Goal: Complete application form

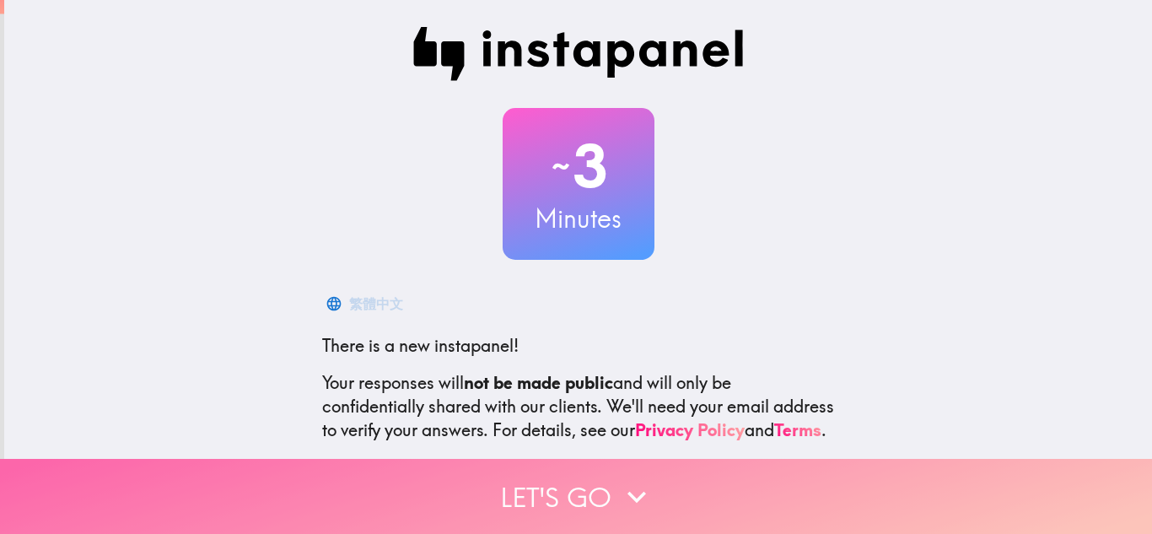
click at [541, 480] on button "Let's go" at bounding box center [576, 496] width 1152 height 75
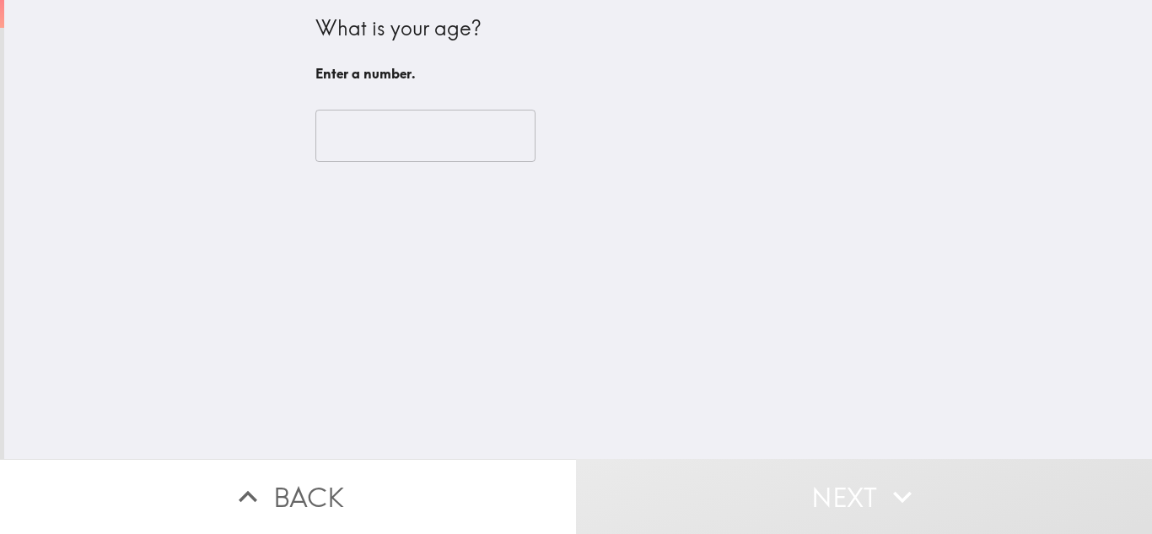
click at [394, 142] on input "number" at bounding box center [425, 136] width 220 height 52
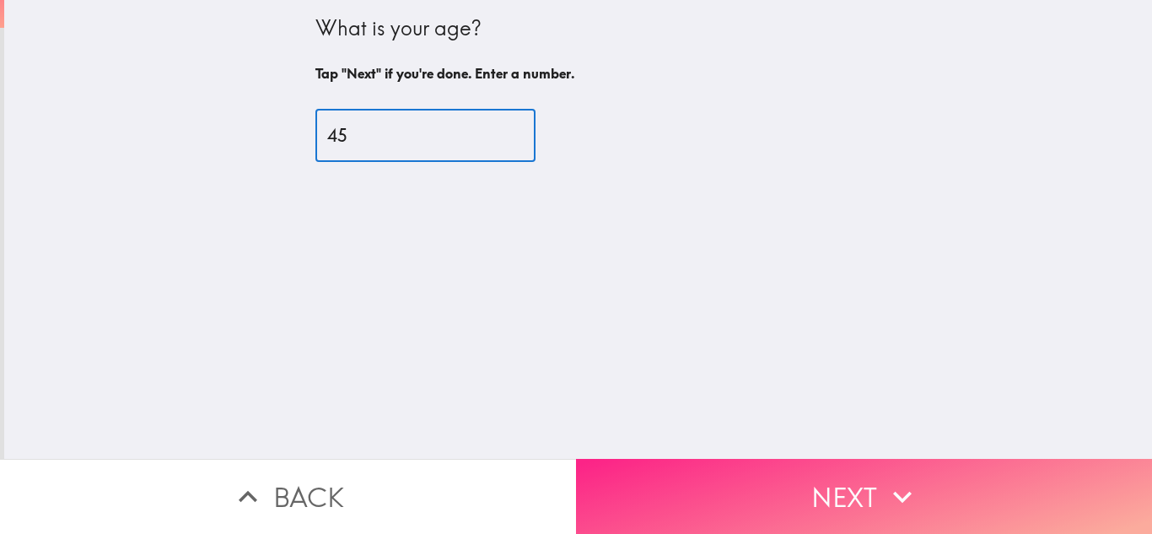
type input "45"
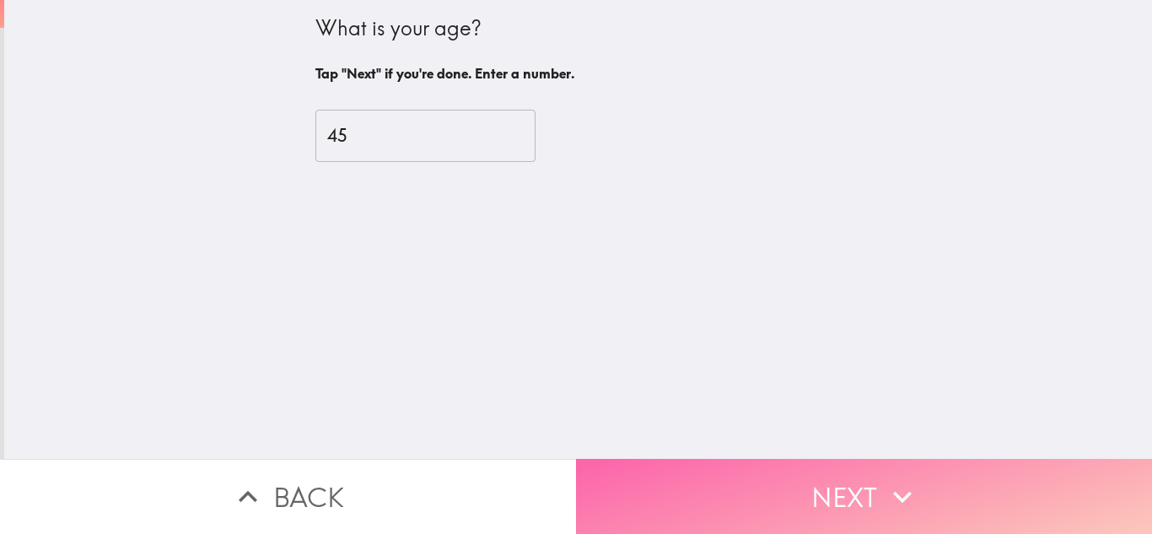
click at [757, 475] on button "Next" at bounding box center [864, 496] width 576 height 75
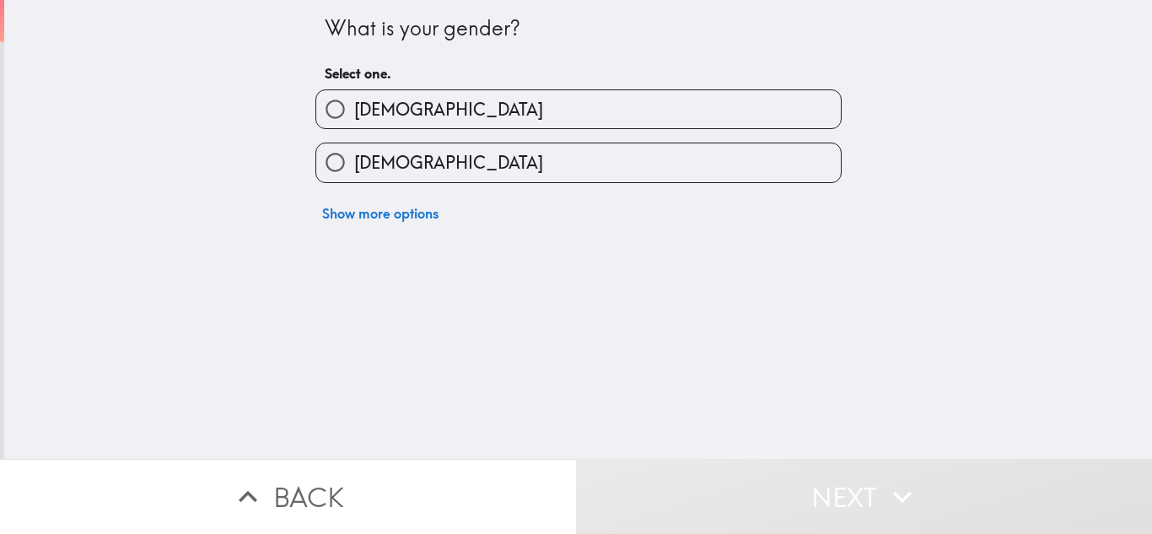
click at [535, 115] on label "[DEMOGRAPHIC_DATA]" at bounding box center [578, 109] width 525 height 38
click at [354, 115] on input "[DEMOGRAPHIC_DATA]" at bounding box center [335, 109] width 38 height 38
radio input "true"
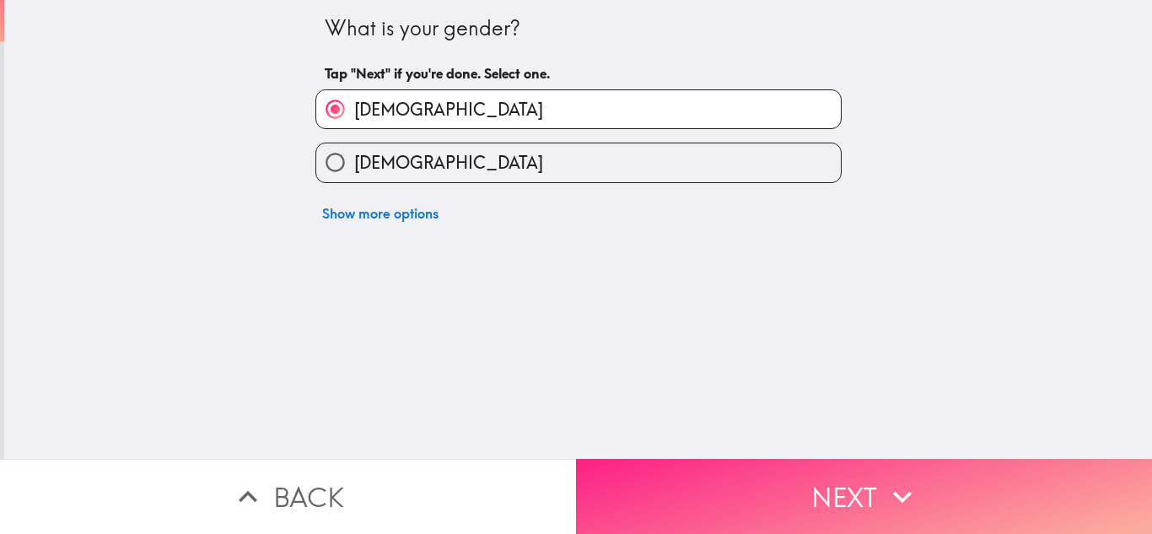
click at [704, 481] on button "Next" at bounding box center [864, 496] width 576 height 75
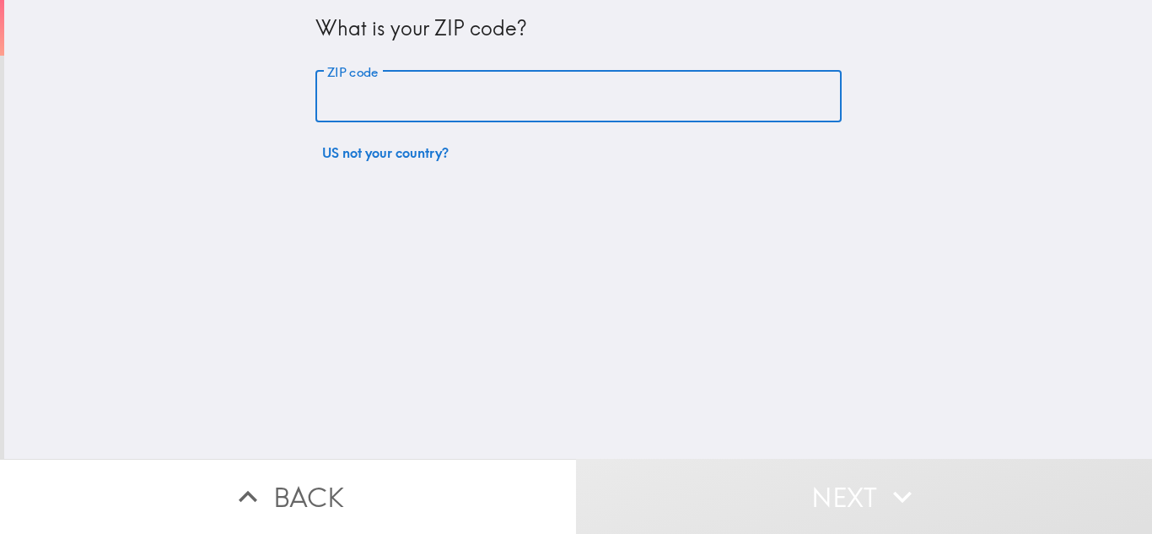
click at [478, 102] on input "ZIP code" at bounding box center [578, 97] width 526 height 52
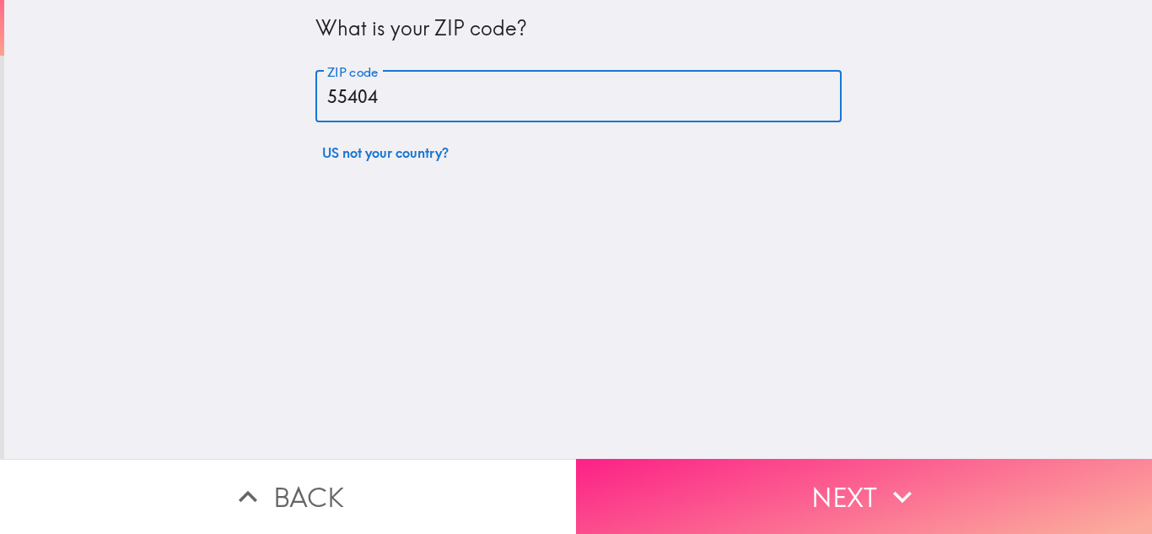
type input "55404"
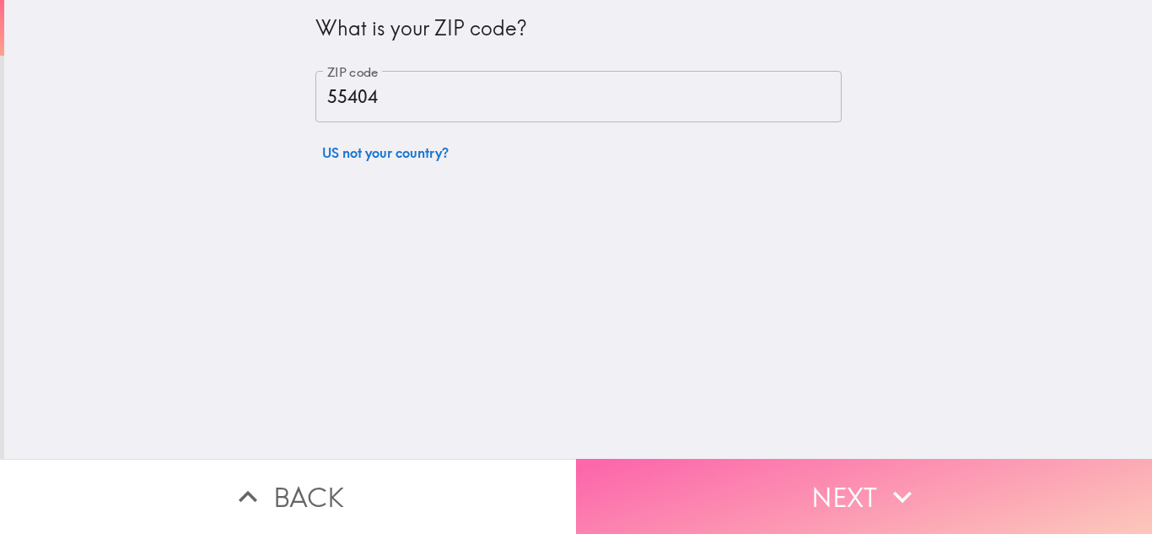
click at [701, 460] on button "Next" at bounding box center [864, 496] width 576 height 75
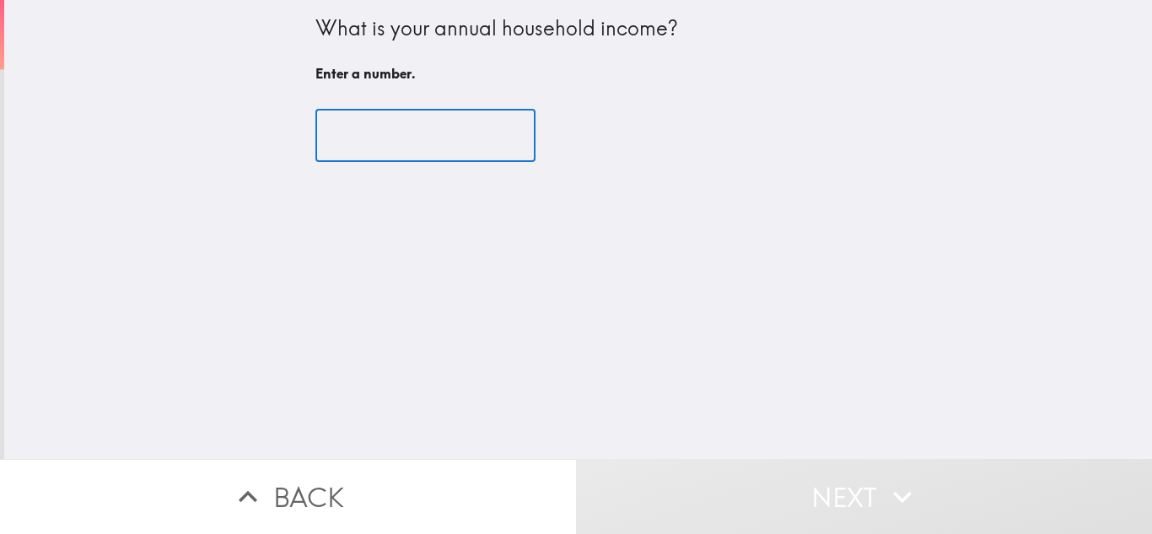
click at [412, 145] on input "number" at bounding box center [425, 136] width 220 height 52
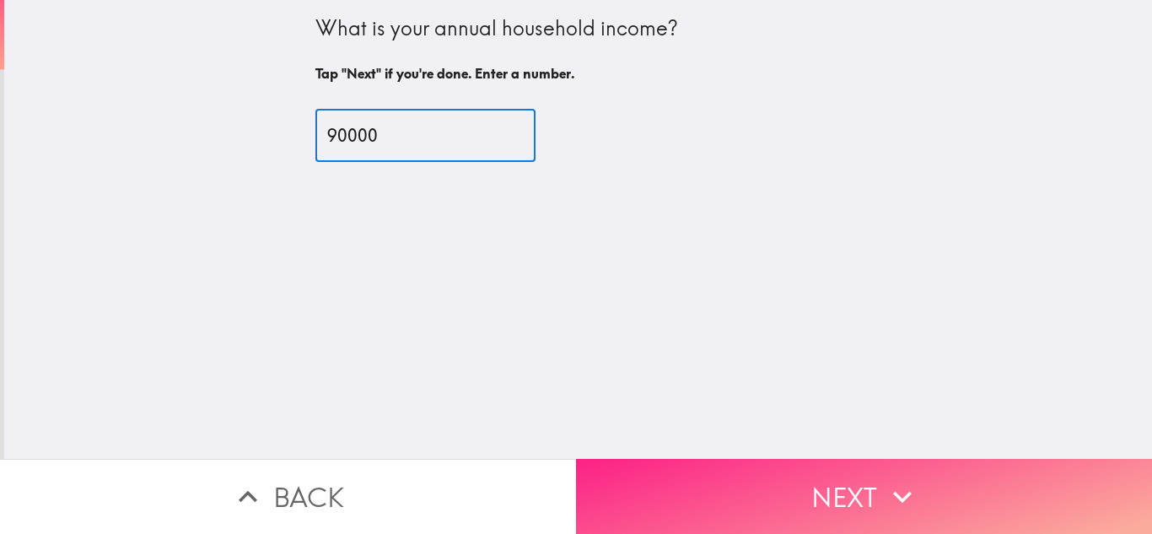
type input "90000"
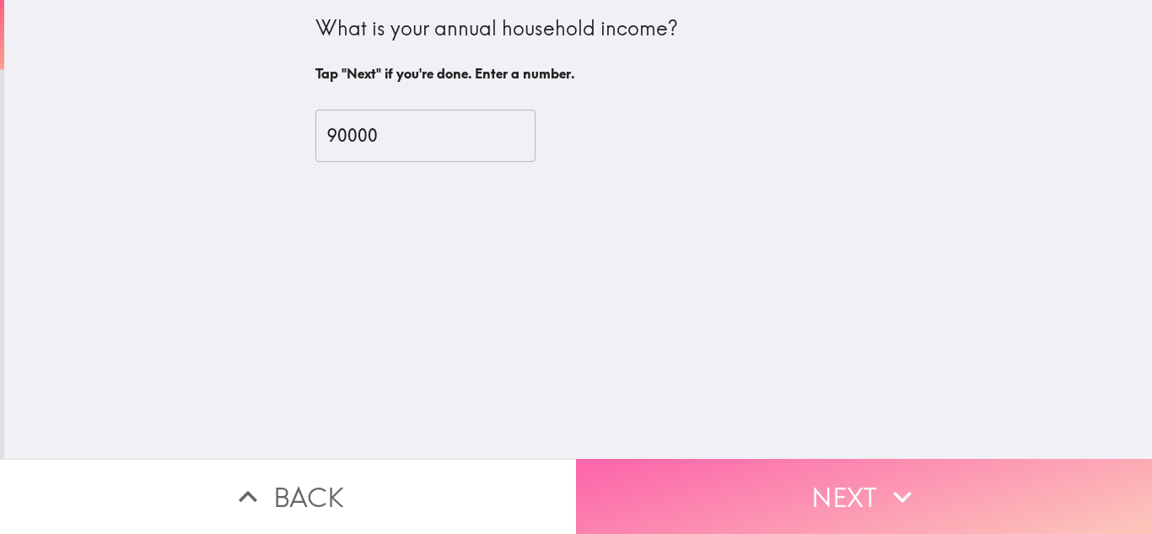
click at [751, 477] on button "Next" at bounding box center [864, 496] width 576 height 75
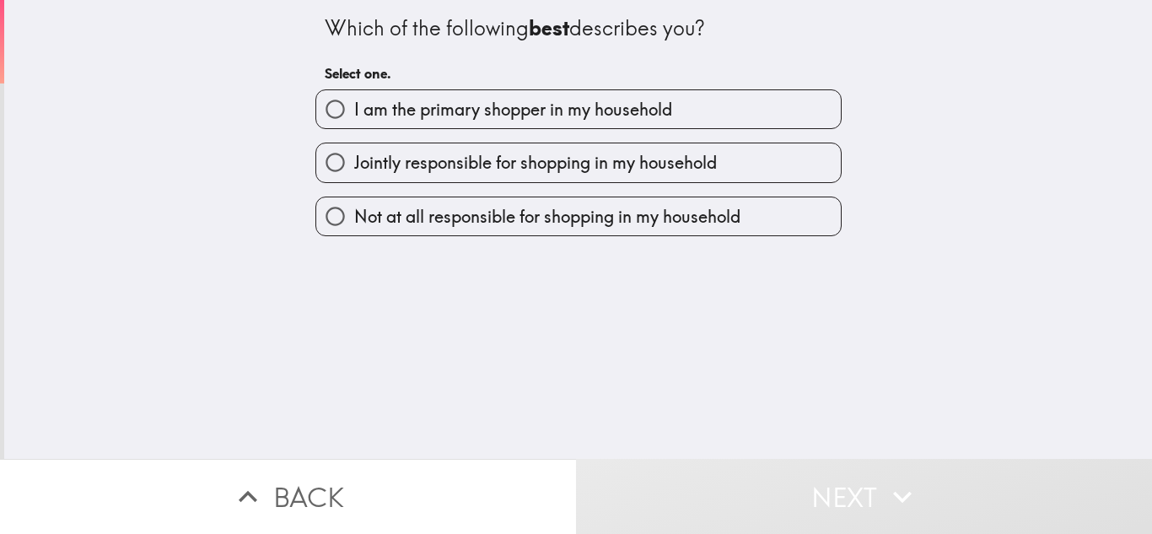
click at [631, 127] on label "I am the primary shopper in my household" at bounding box center [578, 109] width 525 height 38
click at [354, 127] on input "I am the primary shopper in my household" at bounding box center [335, 109] width 38 height 38
radio input "true"
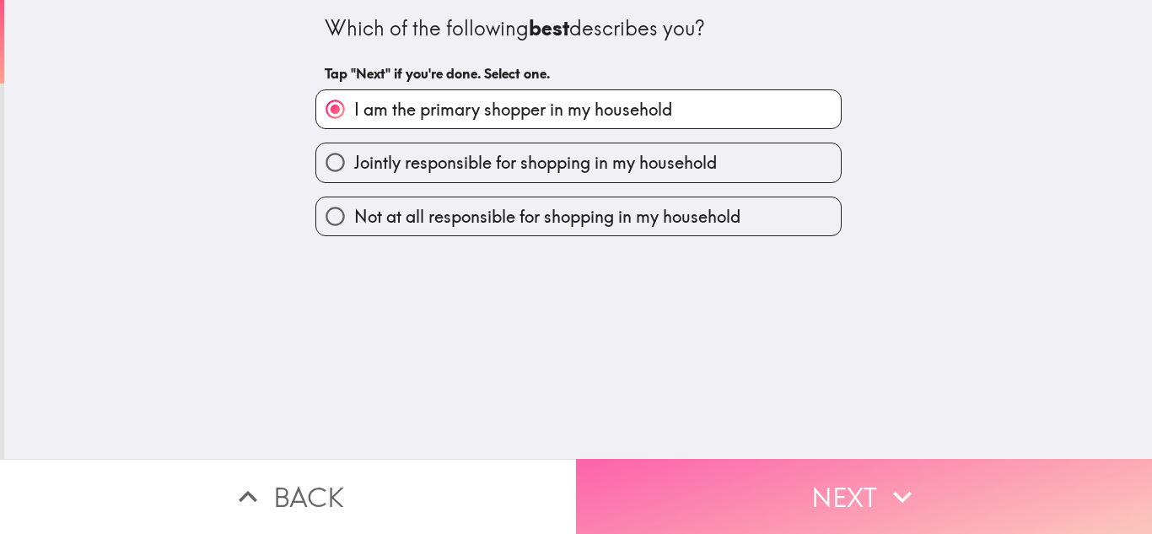
click at [827, 478] on button "Next" at bounding box center [864, 496] width 576 height 75
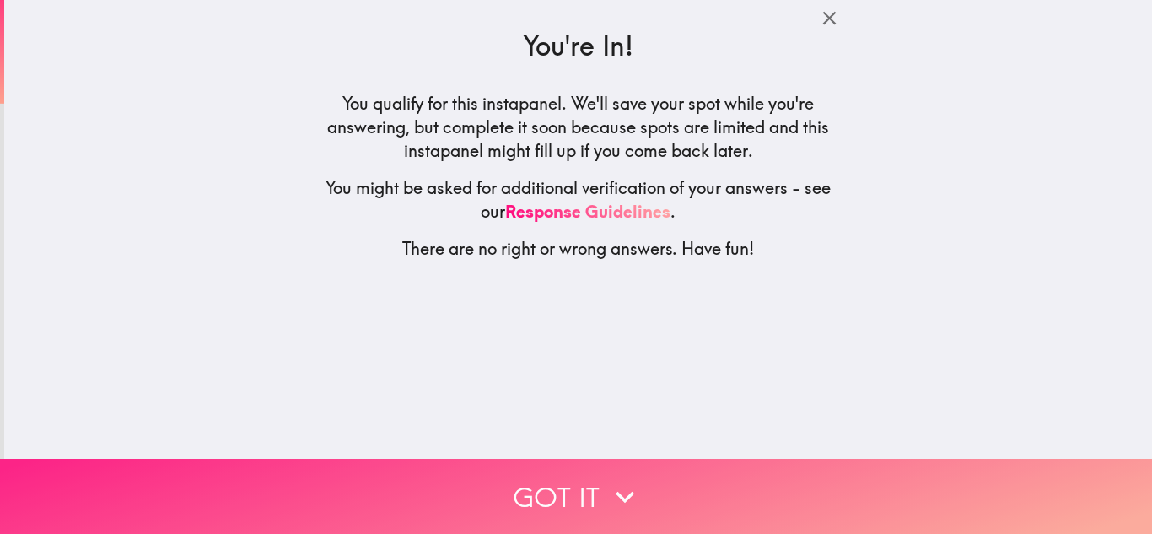
click at [619, 498] on icon "button" at bounding box center [624, 496] width 37 height 37
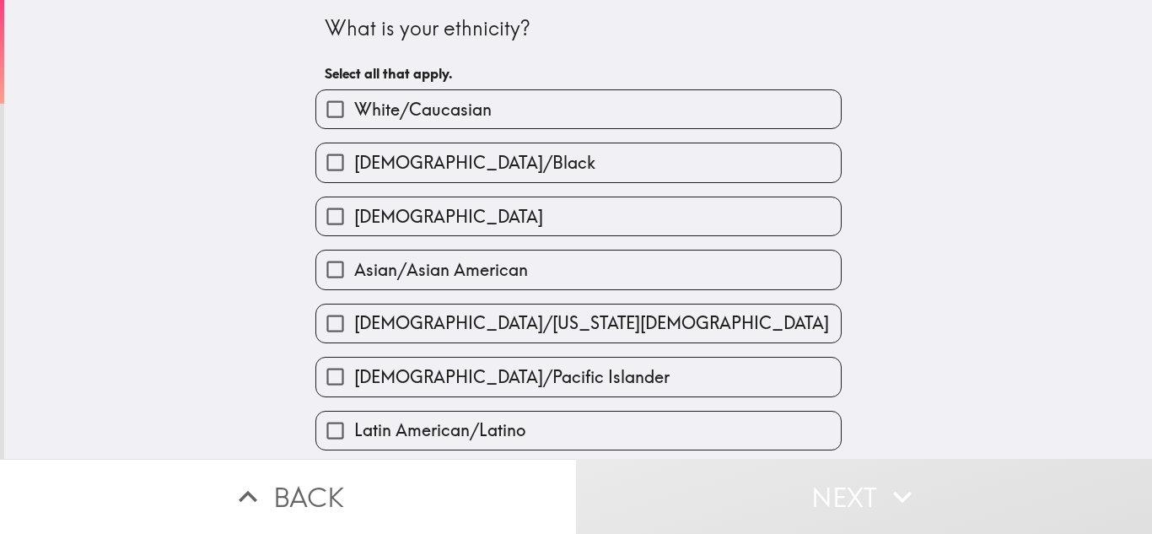
click at [536, 116] on label "White/Caucasian" at bounding box center [578, 109] width 525 height 38
click at [354, 116] on input "White/Caucasian" at bounding box center [335, 109] width 38 height 38
checkbox input "true"
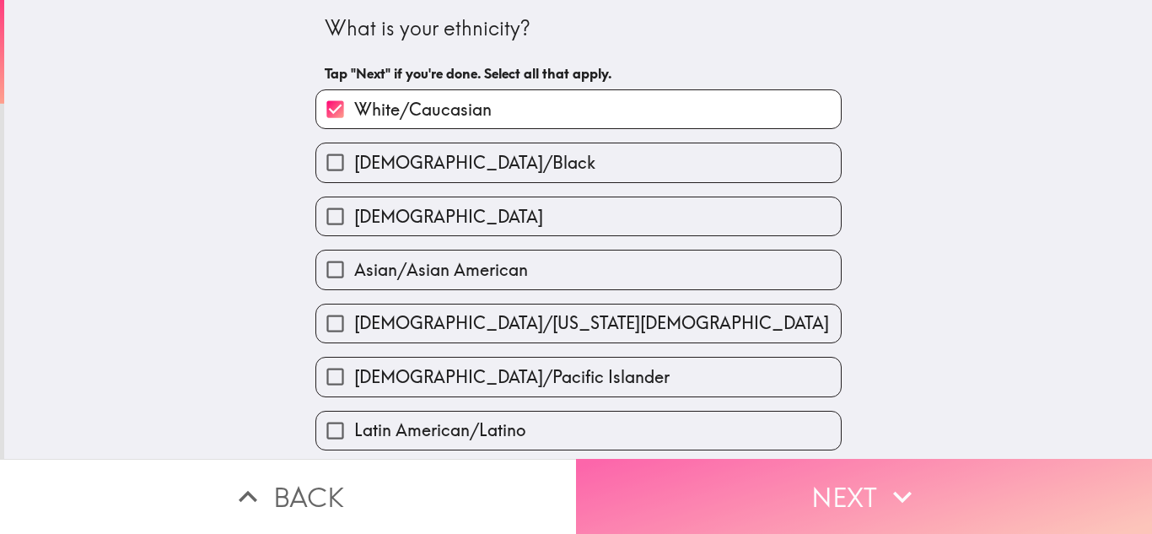
click at [756, 482] on button "Next" at bounding box center [864, 496] width 576 height 75
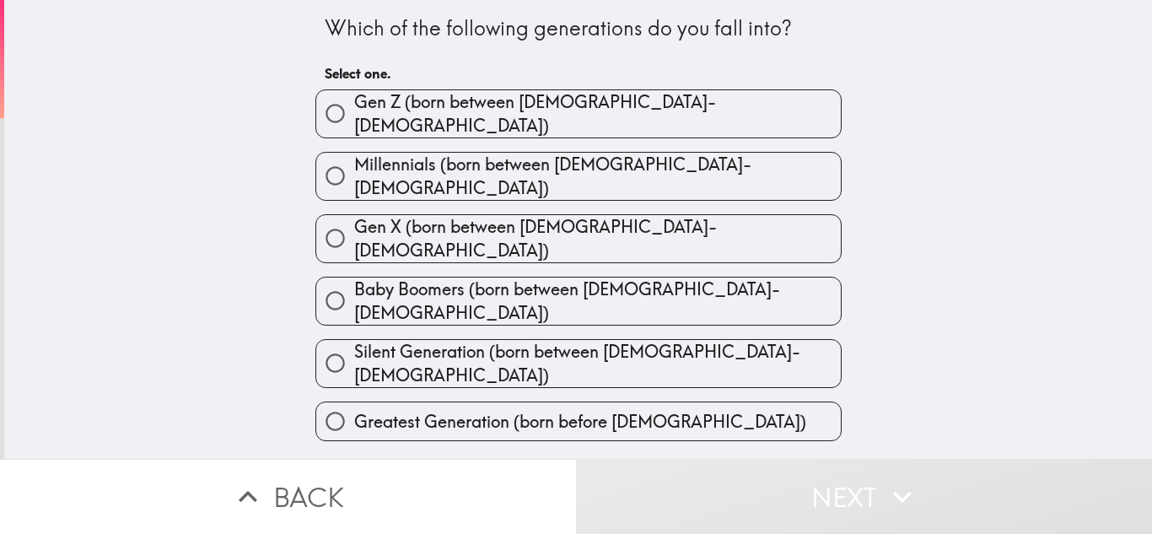
click at [640, 180] on label "Millennials (born between [DEMOGRAPHIC_DATA]-[DEMOGRAPHIC_DATA])" at bounding box center [578, 176] width 525 height 47
click at [354, 180] on input "Millennials (born between [DEMOGRAPHIC_DATA]-[DEMOGRAPHIC_DATA])" at bounding box center [335, 176] width 38 height 38
radio input "true"
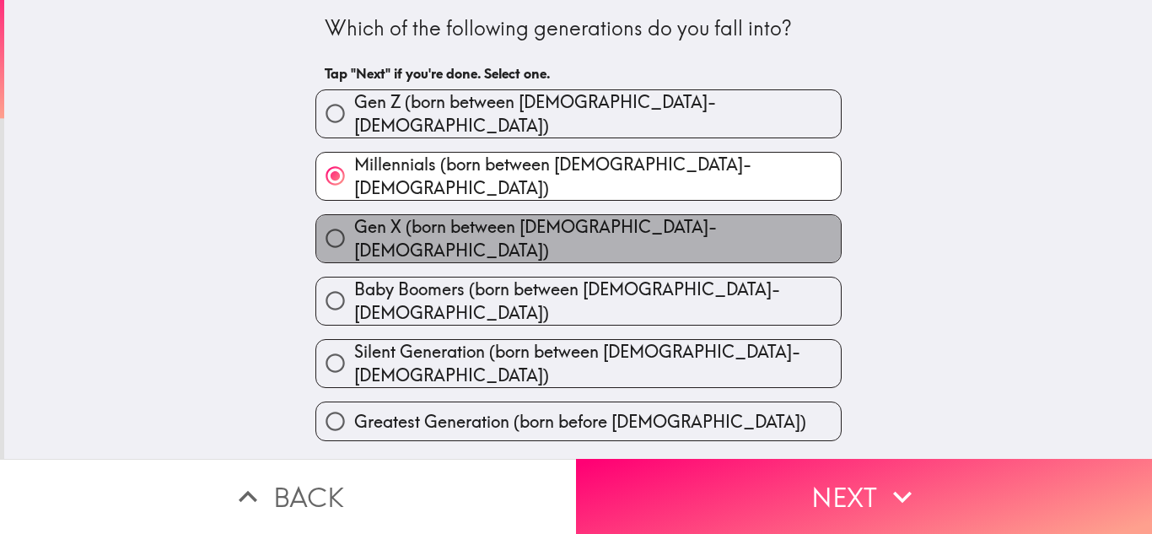
click at [658, 229] on label "Gen X (born between [DEMOGRAPHIC_DATA]-[DEMOGRAPHIC_DATA])" at bounding box center [578, 238] width 525 height 47
click at [354, 229] on input "Gen X (born between [DEMOGRAPHIC_DATA]-[DEMOGRAPHIC_DATA])" at bounding box center [335, 238] width 38 height 38
radio input "true"
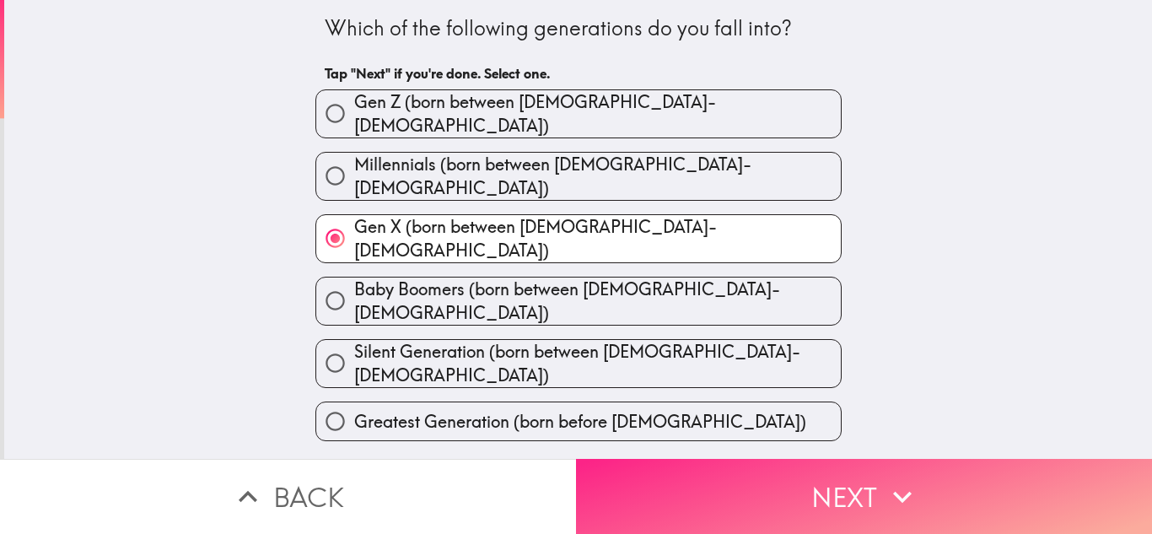
click at [768, 479] on button "Next" at bounding box center [864, 496] width 576 height 75
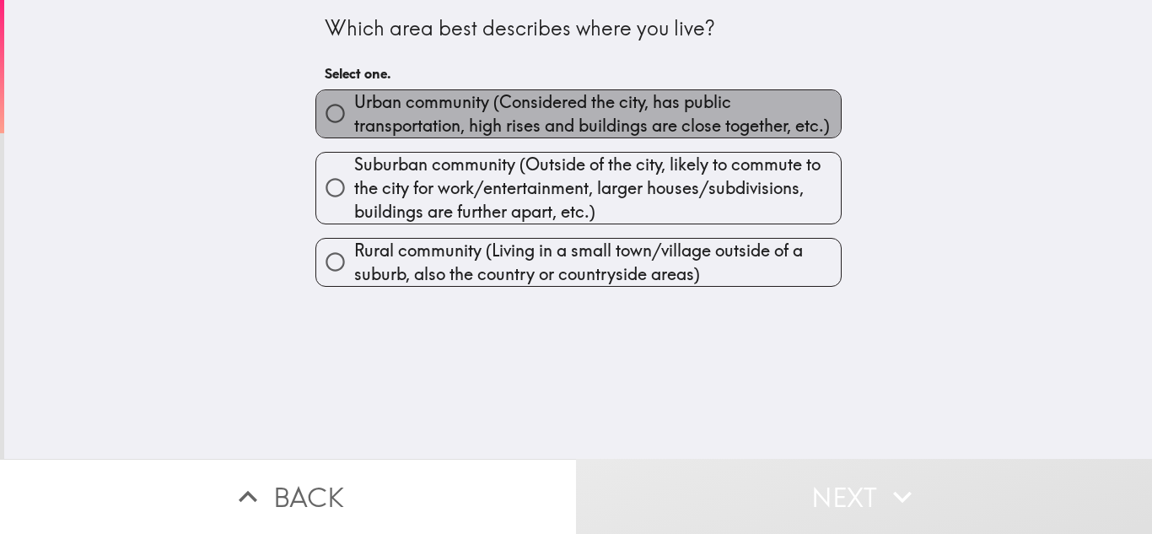
click at [477, 131] on span "Urban community (Considered the city, has public transportation, high rises and…" at bounding box center [597, 113] width 487 height 47
click at [354, 131] on input "Urban community (Considered the city, has public transportation, high rises and…" at bounding box center [335, 113] width 38 height 38
radio input "true"
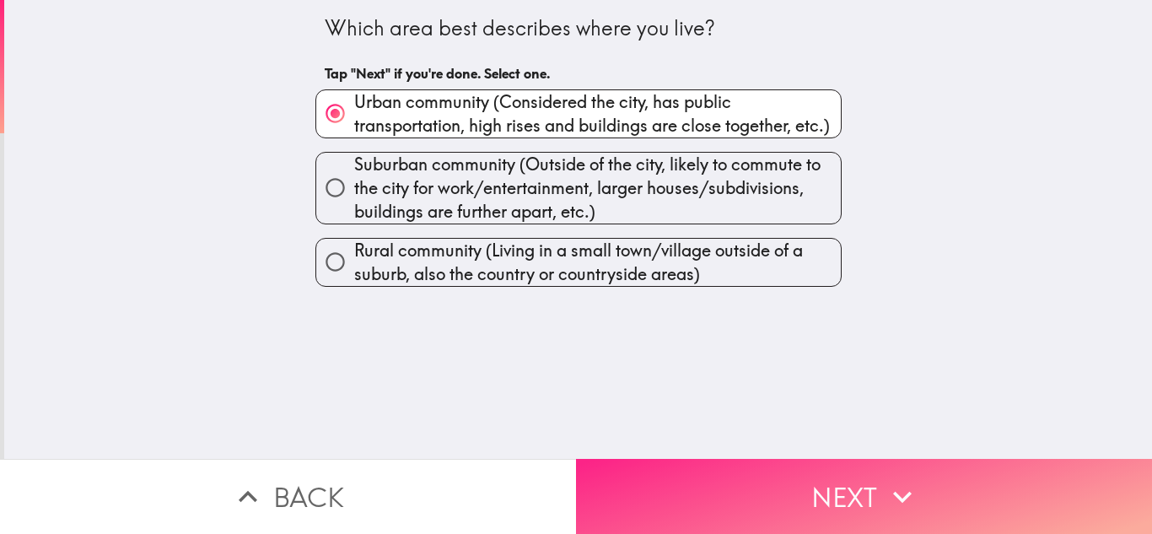
click at [755, 479] on button "Next" at bounding box center [864, 496] width 576 height 75
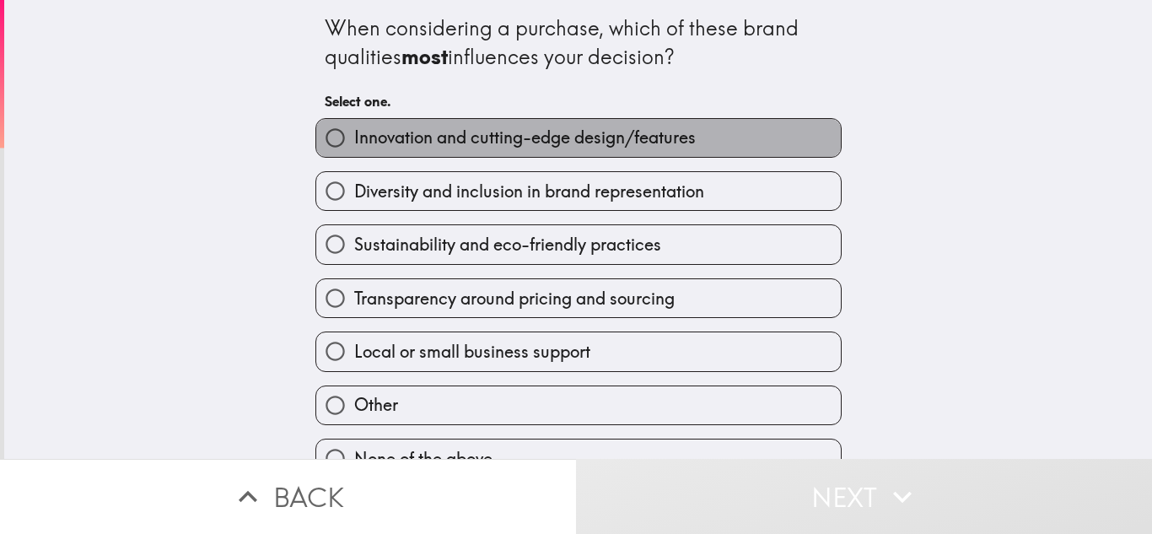
click at [572, 141] on span "Innovation and cutting-edge design/features" at bounding box center [525, 138] width 342 height 24
click at [354, 141] on input "Innovation and cutting-edge design/features" at bounding box center [335, 138] width 38 height 38
radio input "true"
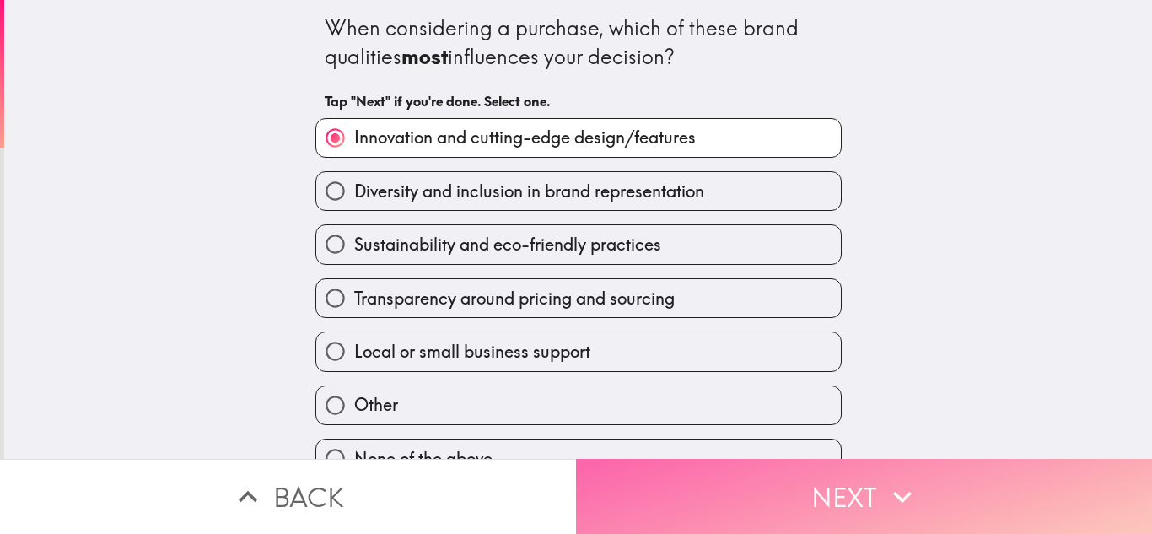
click at [773, 466] on button "Next" at bounding box center [864, 496] width 576 height 75
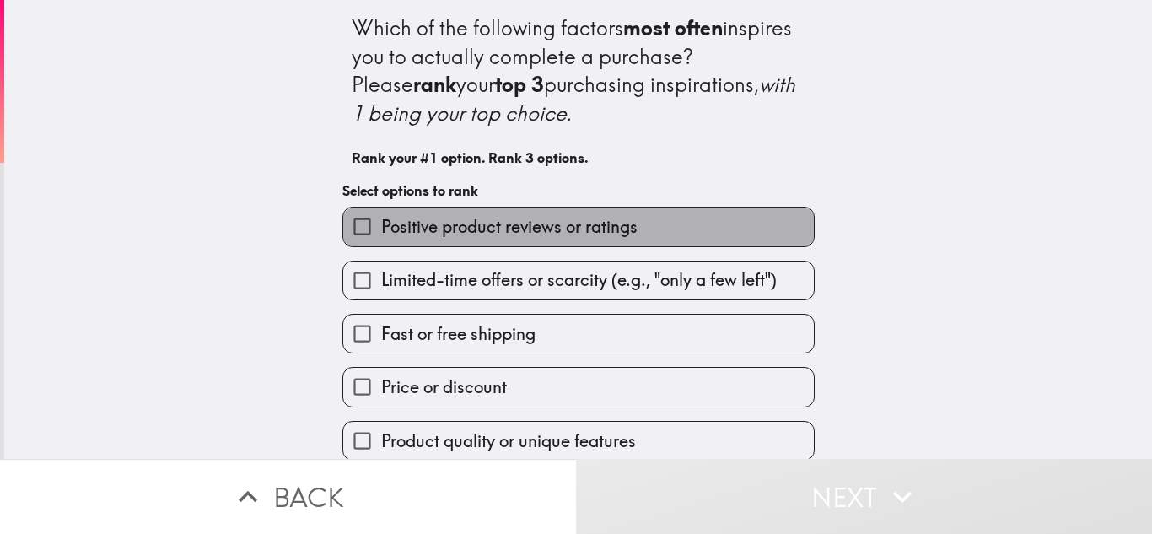
click at [551, 236] on span "Positive product reviews or ratings" at bounding box center [509, 227] width 256 height 24
click at [381, 236] on input "Positive product reviews or ratings" at bounding box center [362, 226] width 38 height 38
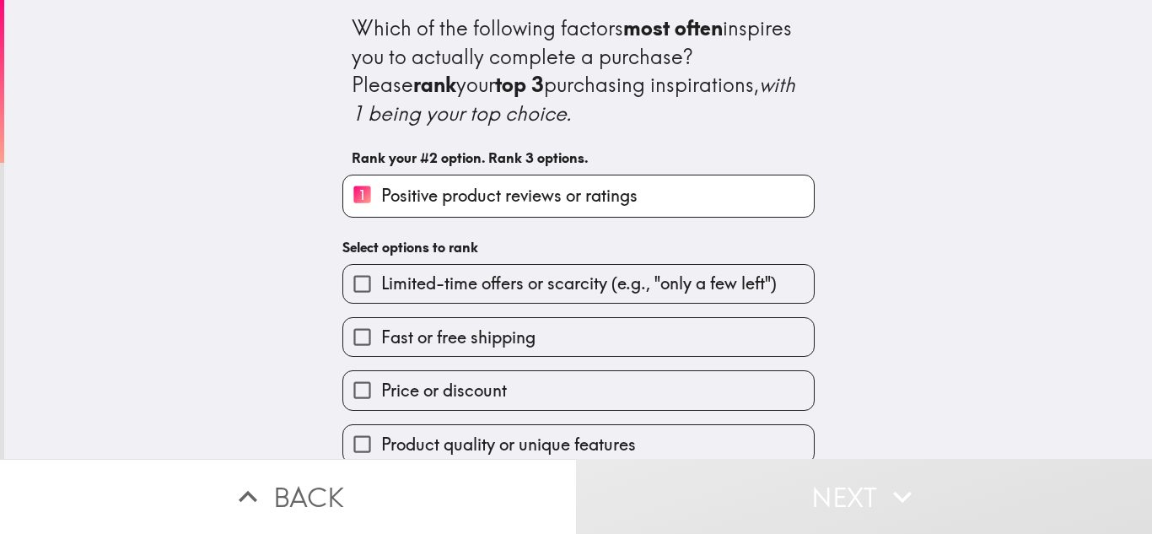
click at [532, 333] on label "Fast or free shipping" at bounding box center [578, 337] width 471 height 38
click at [381, 333] on input "Fast or free shipping" at bounding box center [362, 337] width 38 height 38
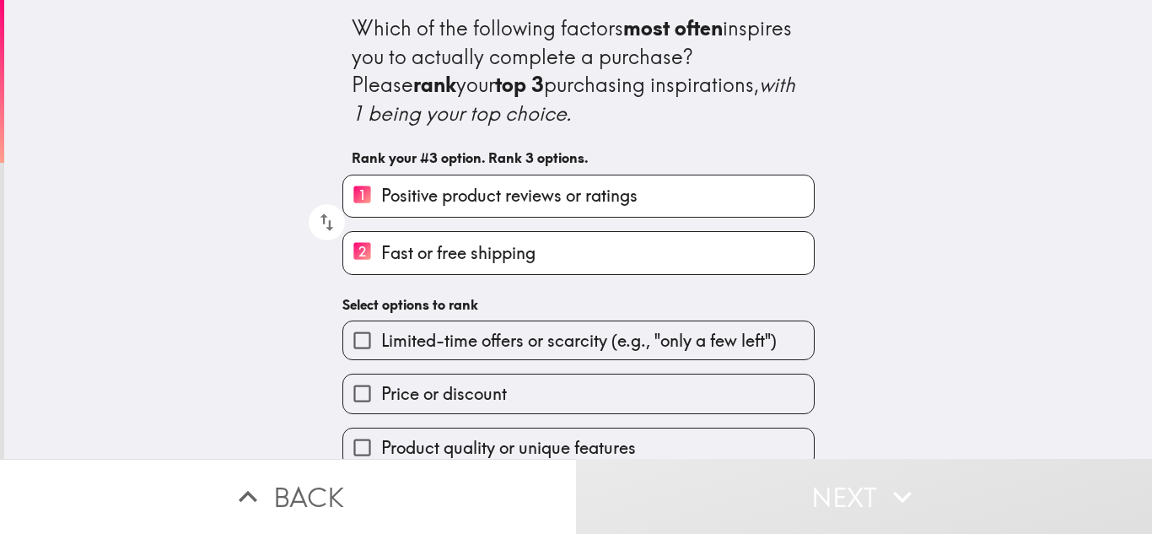
scroll to position [112, 0]
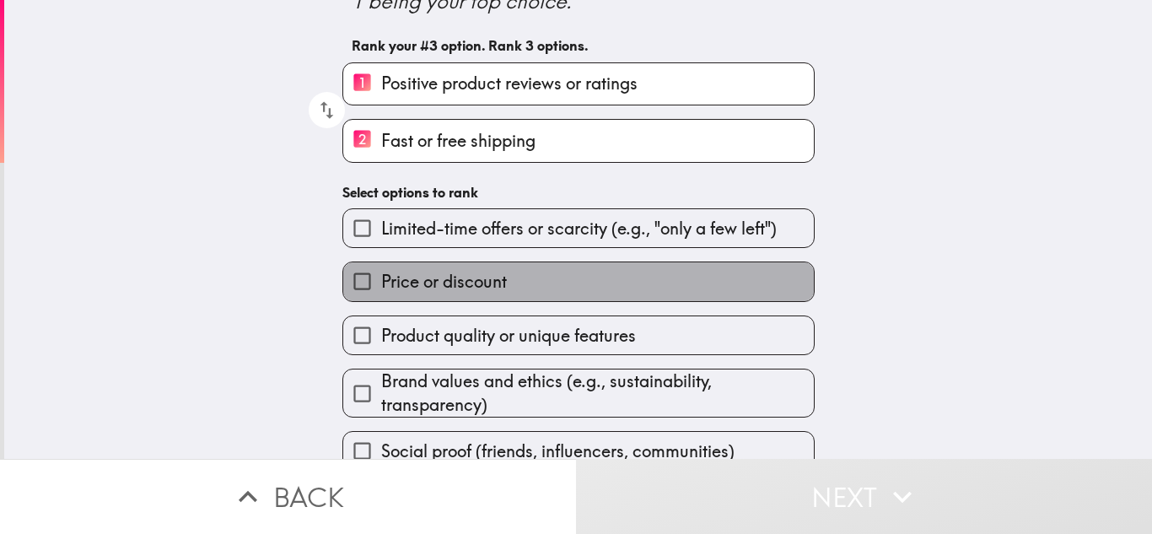
click at [511, 285] on label "Price or discount" at bounding box center [578, 281] width 471 height 38
click at [381, 285] on input "Price or discount" at bounding box center [362, 281] width 38 height 38
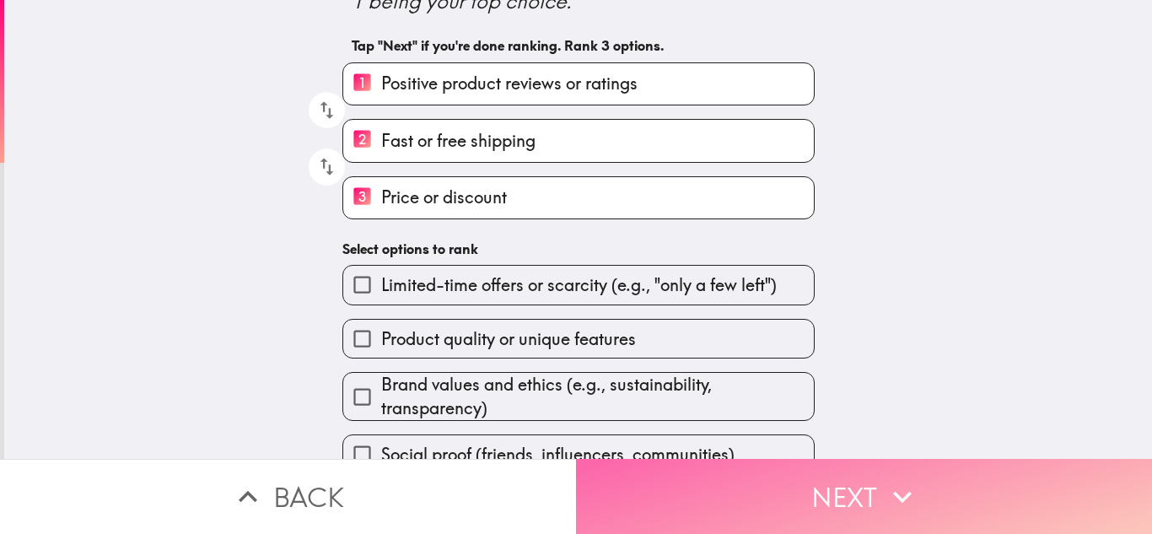
click at [718, 495] on button "Next" at bounding box center [864, 496] width 576 height 75
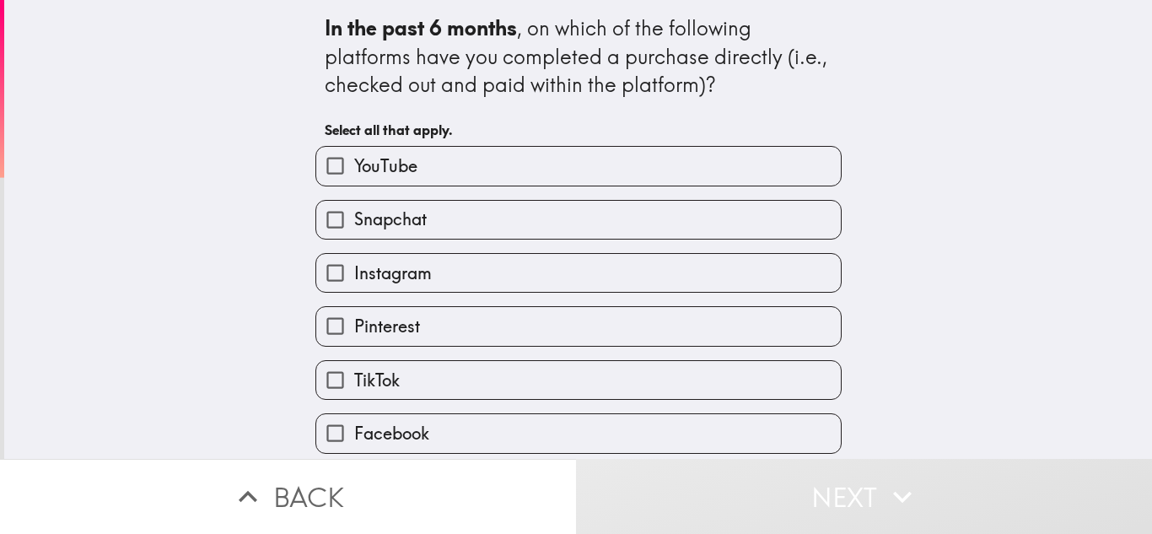
click at [502, 180] on label "YouTube" at bounding box center [578, 166] width 525 height 38
click at [354, 180] on input "YouTube" at bounding box center [335, 166] width 38 height 38
checkbox input "true"
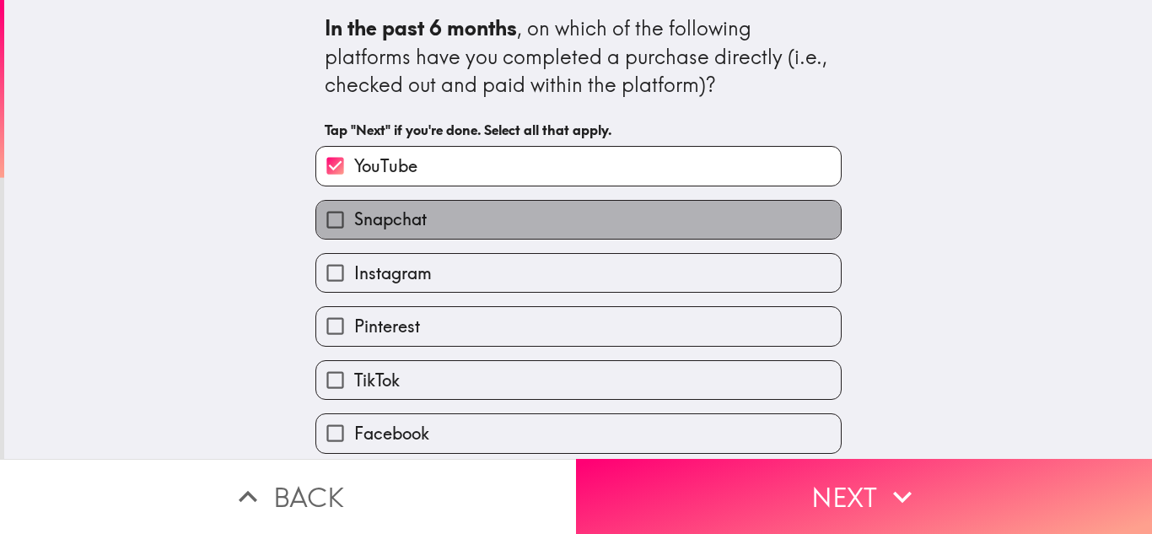
click at [501, 228] on label "Snapchat" at bounding box center [578, 220] width 525 height 38
click at [354, 228] on input "Snapchat" at bounding box center [335, 220] width 38 height 38
checkbox input "true"
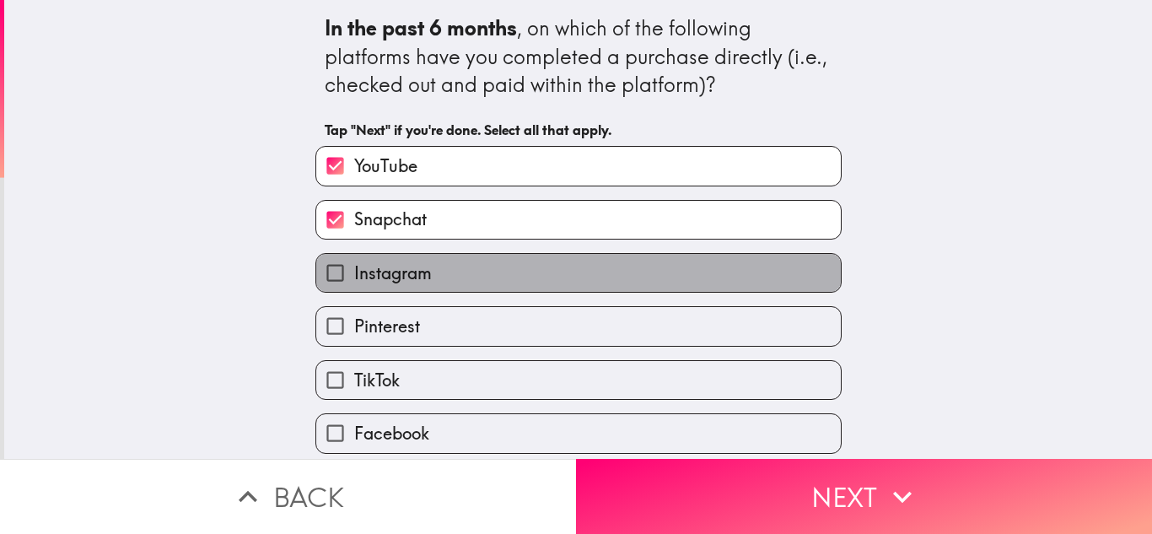
click at [494, 278] on label "Instagram" at bounding box center [578, 273] width 525 height 38
click at [354, 278] on input "Instagram" at bounding box center [335, 273] width 38 height 38
checkbox input "true"
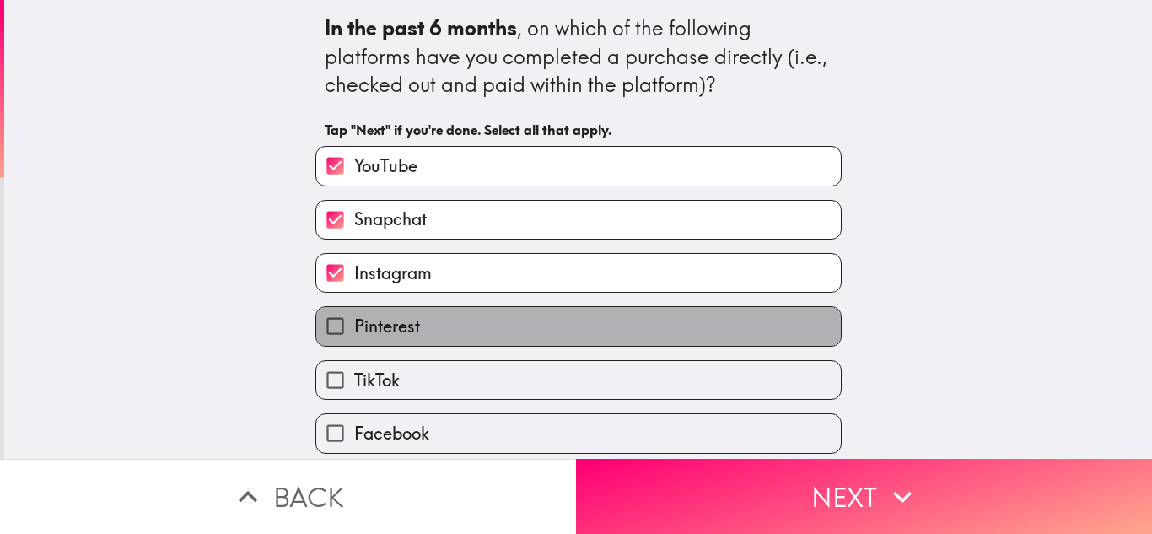
click at [491, 321] on label "Pinterest" at bounding box center [578, 326] width 525 height 38
click at [354, 321] on input "Pinterest" at bounding box center [335, 326] width 38 height 38
checkbox input "true"
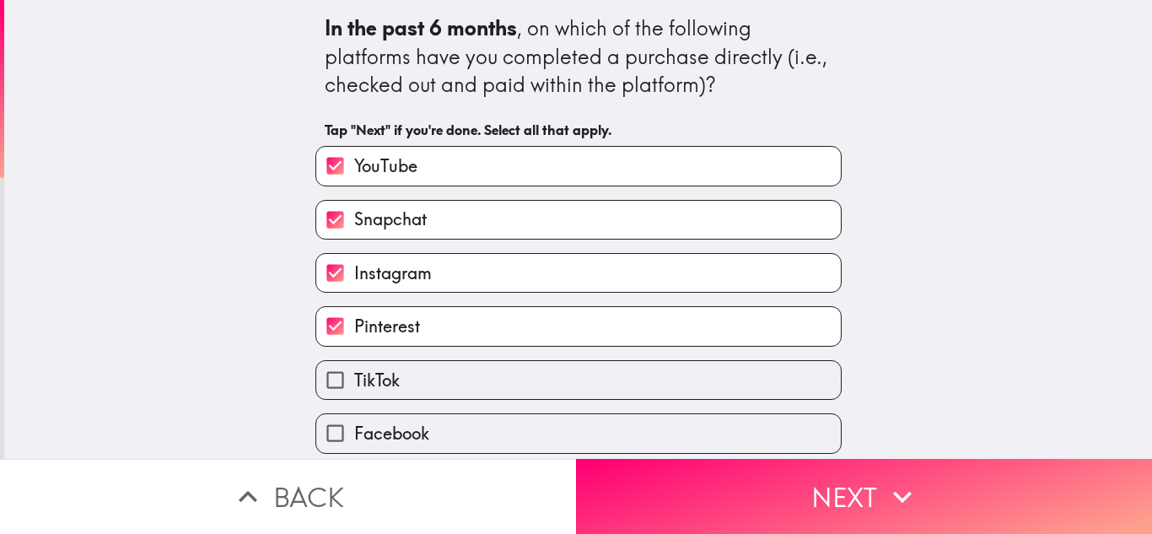
scroll to position [61, 0]
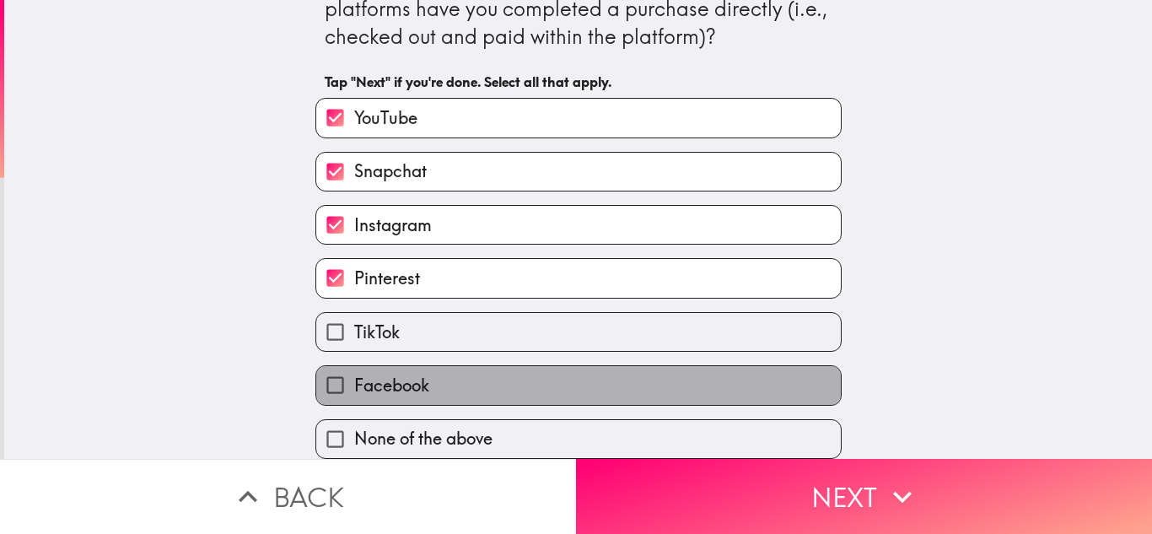
click at [488, 368] on label "Facebook" at bounding box center [578, 385] width 525 height 38
click at [354, 368] on input "Facebook" at bounding box center [335, 385] width 38 height 38
checkbox input "true"
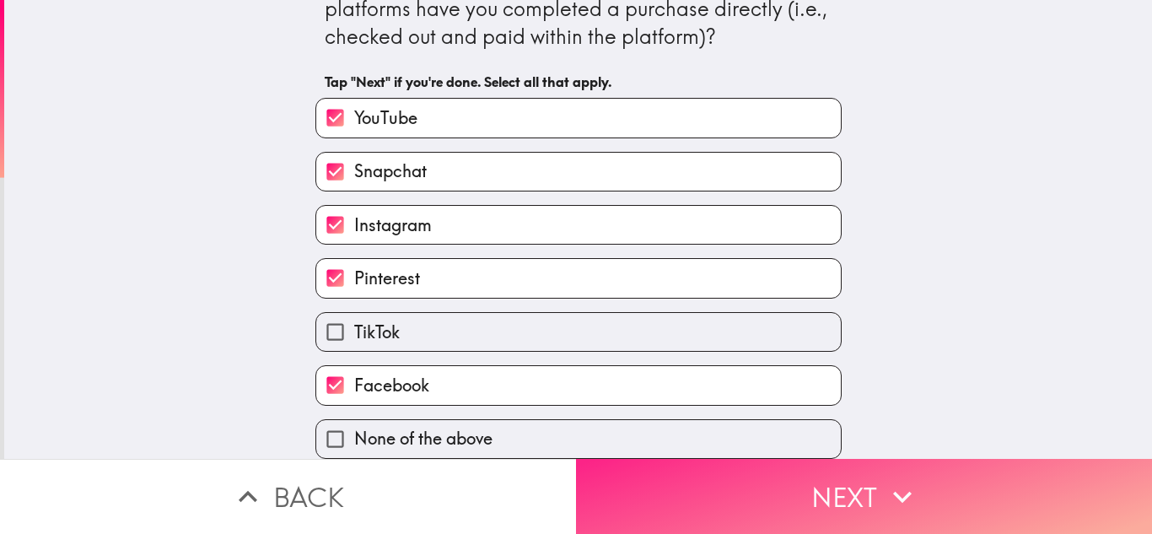
click at [676, 485] on button "Next" at bounding box center [864, 496] width 576 height 75
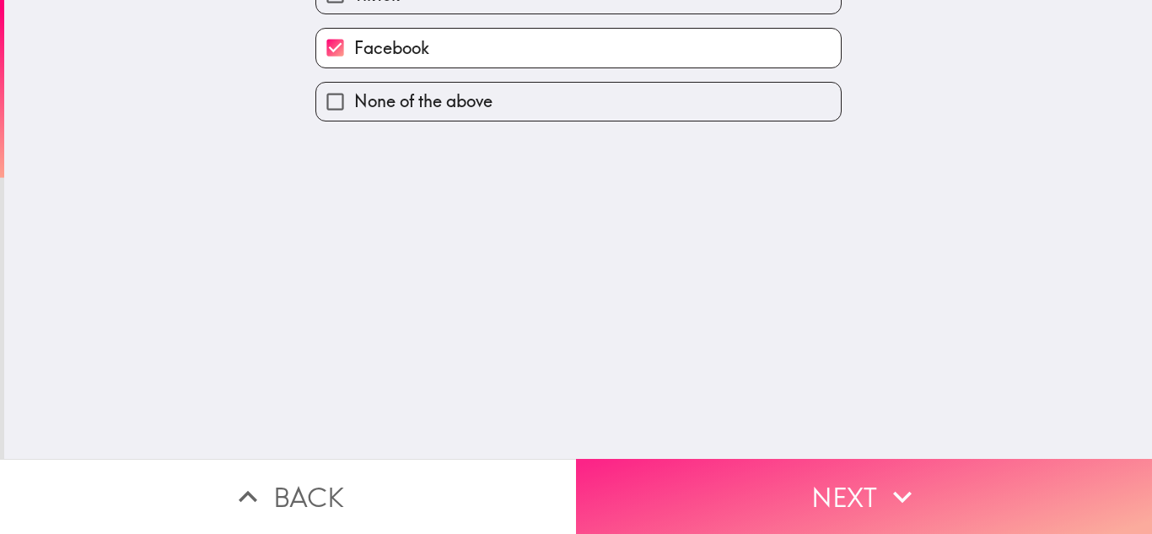
scroll to position [0, 0]
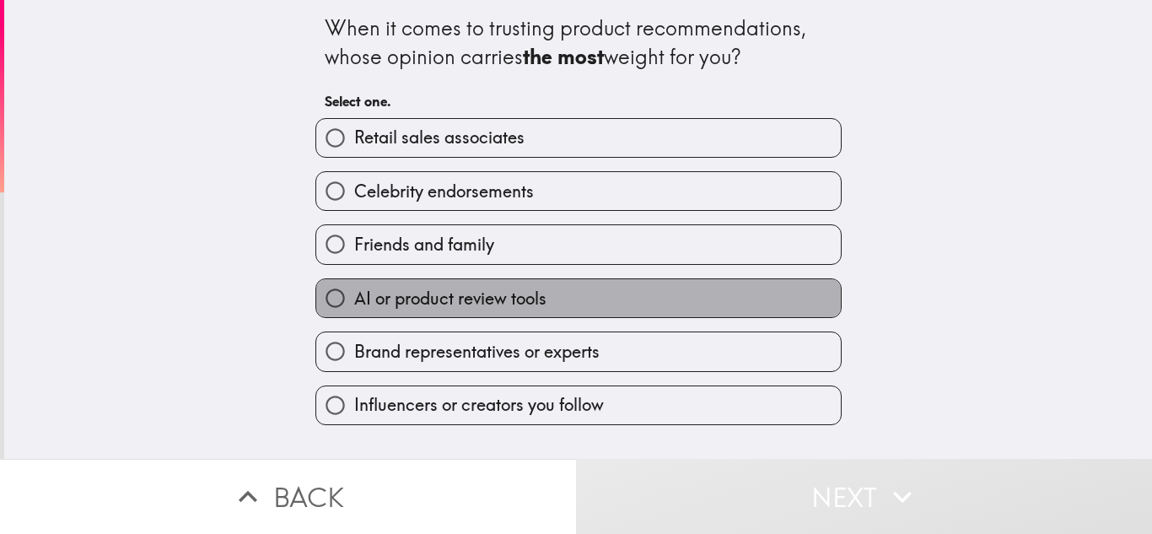
click at [575, 297] on label "AI or product review tools" at bounding box center [578, 298] width 525 height 38
click at [354, 297] on input "AI or product review tools" at bounding box center [335, 298] width 38 height 38
radio input "true"
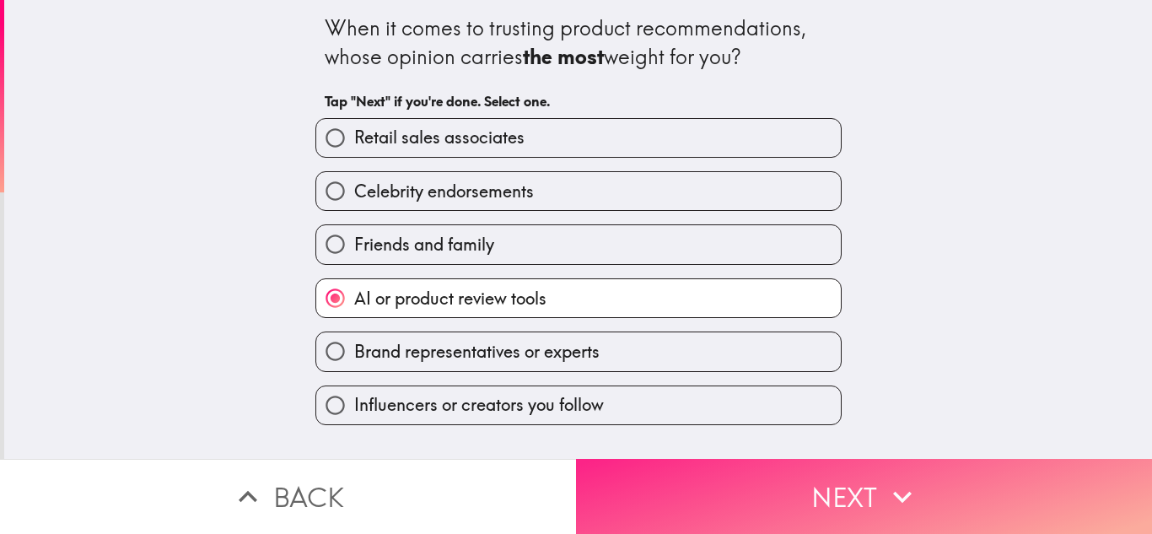
click at [725, 469] on button "Next" at bounding box center [864, 496] width 576 height 75
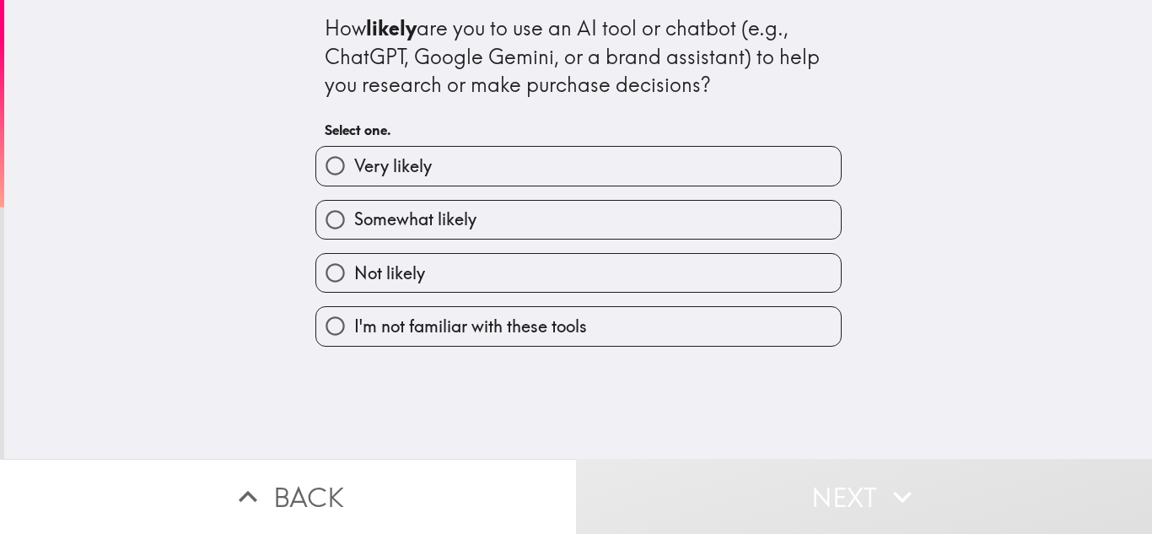
click at [598, 174] on label "Very likely" at bounding box center [578, 166] width 525 height 38
click at [354, 174] on input "Very likely" at bounding box center [335, 166] width 38 height 38
radio input "true"
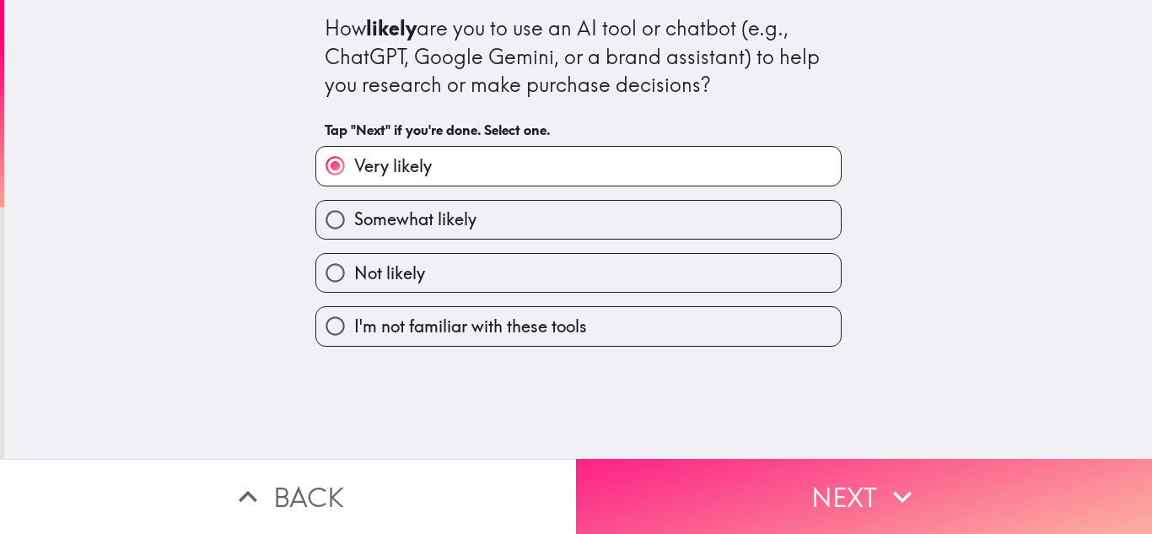
click at [720, 477] on button "Next" at bounding box center [864, 496] width 576 height 75
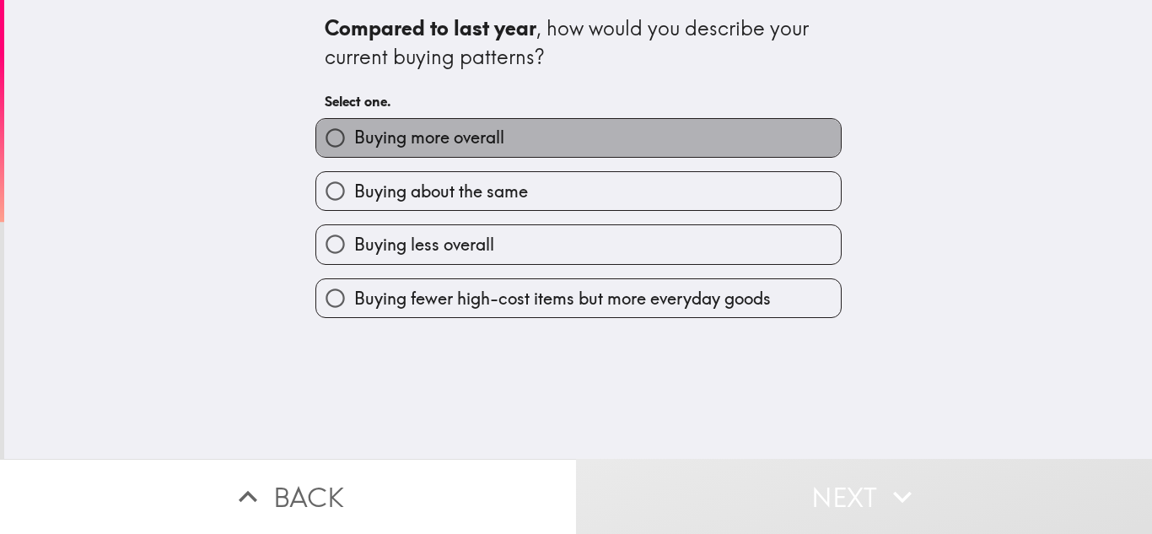
click at [552, 137] on label "Buying more overall" at bounding box center [578, 138] width 525 height 38
click at [354, 137] on input "Buying more overall" at bounding box center [335, 138] width 38 height 38
radio input "true"
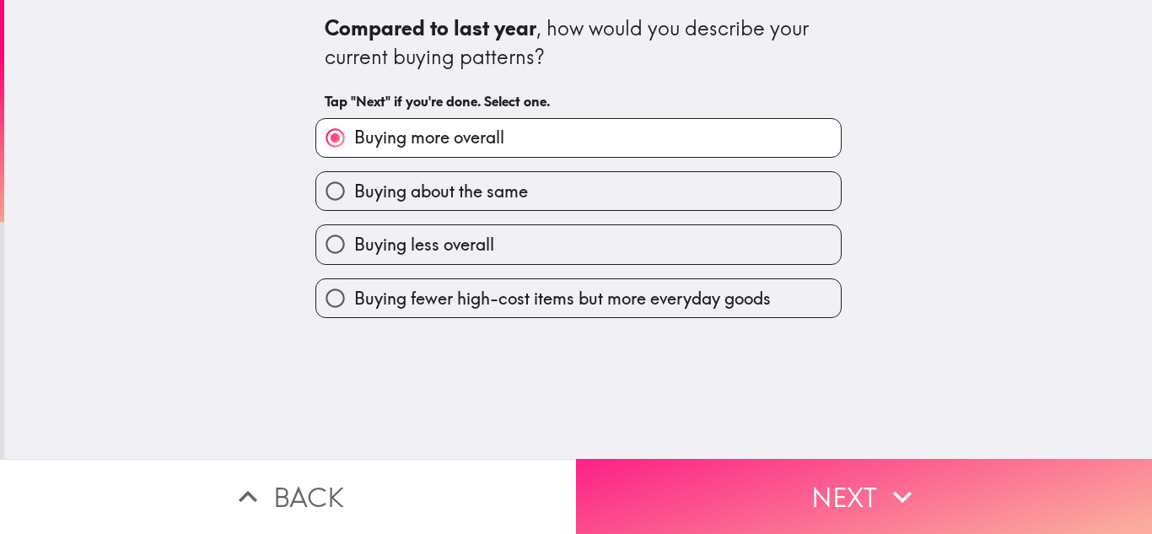
click at [740, 484] on button "Next" at bounding box center [864, 496] width 576 height 75
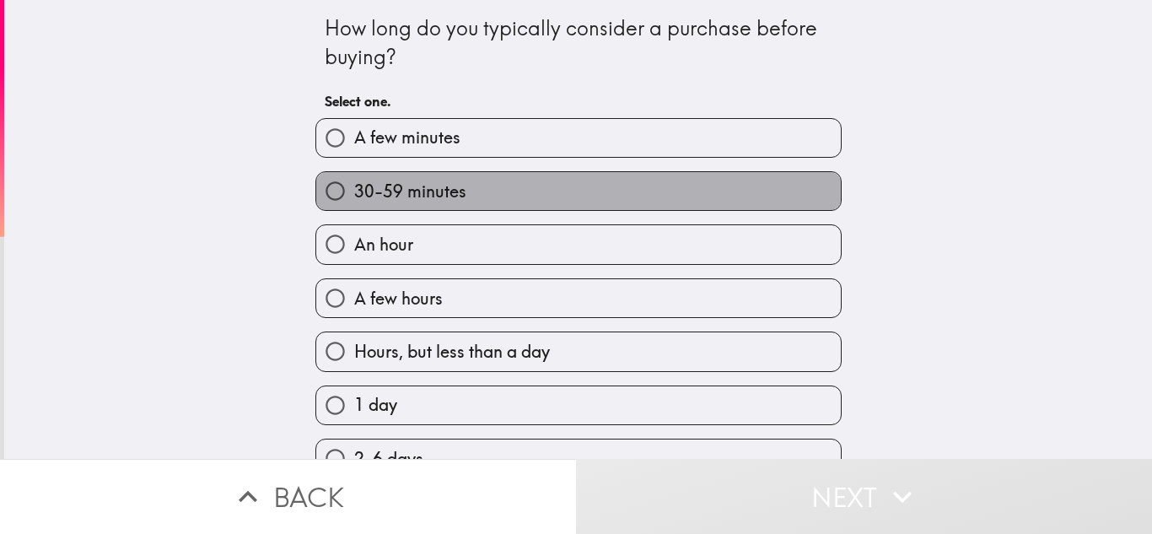
click at [611, 206] on label "30-59 minutes" at bounding box center [578, 191] width 525 height 38
click at [354, 206] on input "30-59 minutes" at bounding box center [335, 191] width 38 height 38
radio input "true"
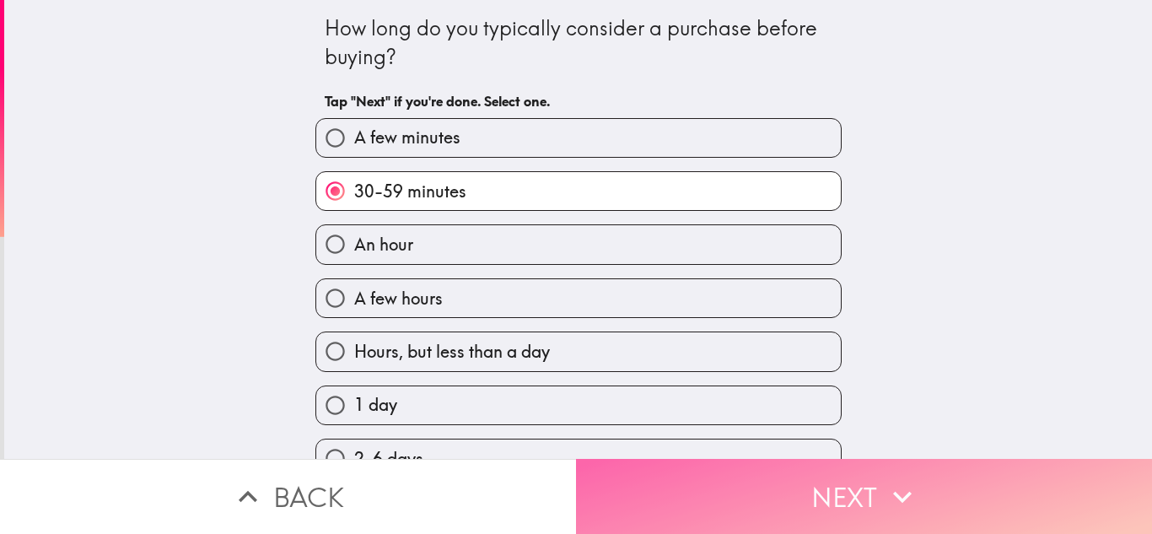
click at [743, 487] on button "Next" at bounding box center [864, 496] width 576 height 75
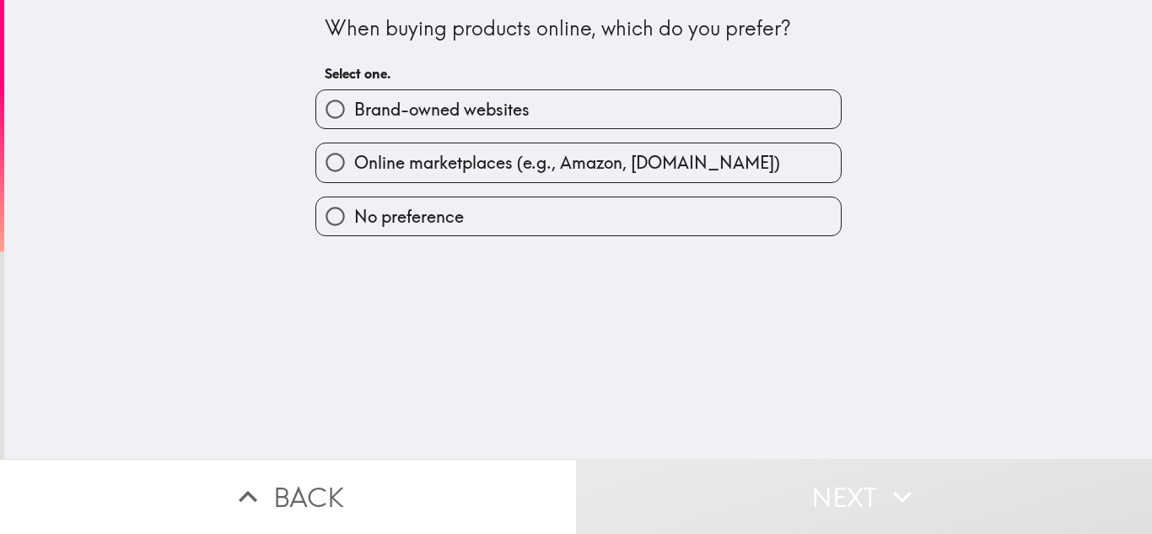
click at [558, 160] on span "Online marketplaces (e.g., Amazon, [DOMAIN_NAME])" at bounding box center [567, 163] width 426 height 24
click at [354, 160] on input "Online marketplaces (e.g., Amazon, [DOMAIN_NAME])" at bounding box center [335, 162] width 38 height 38
radio input "true"
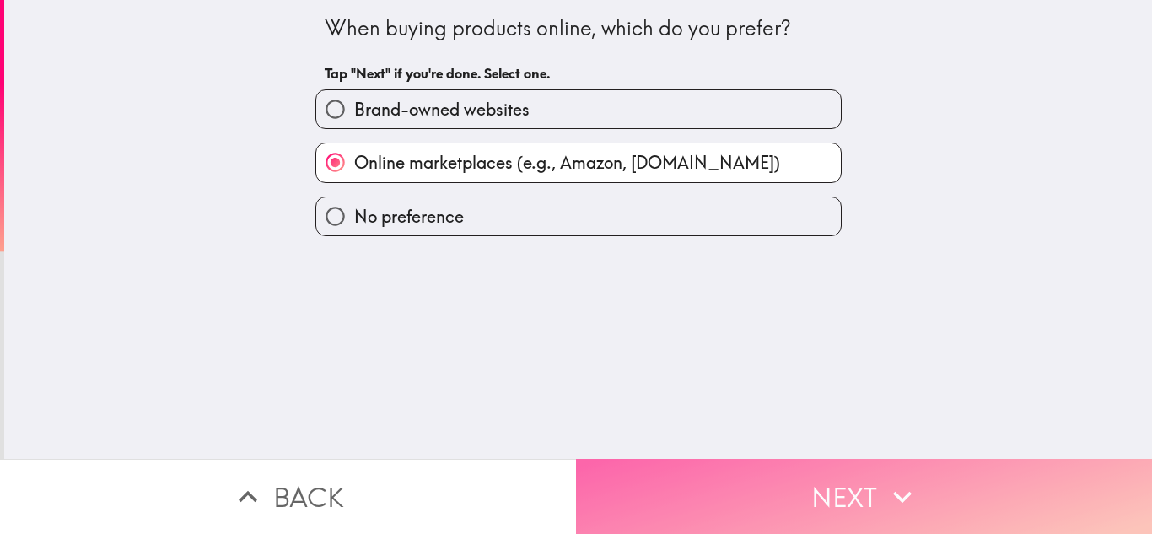
click at [744, 459] on button "Next" at bounding box center [864, 496] width 576 height 75
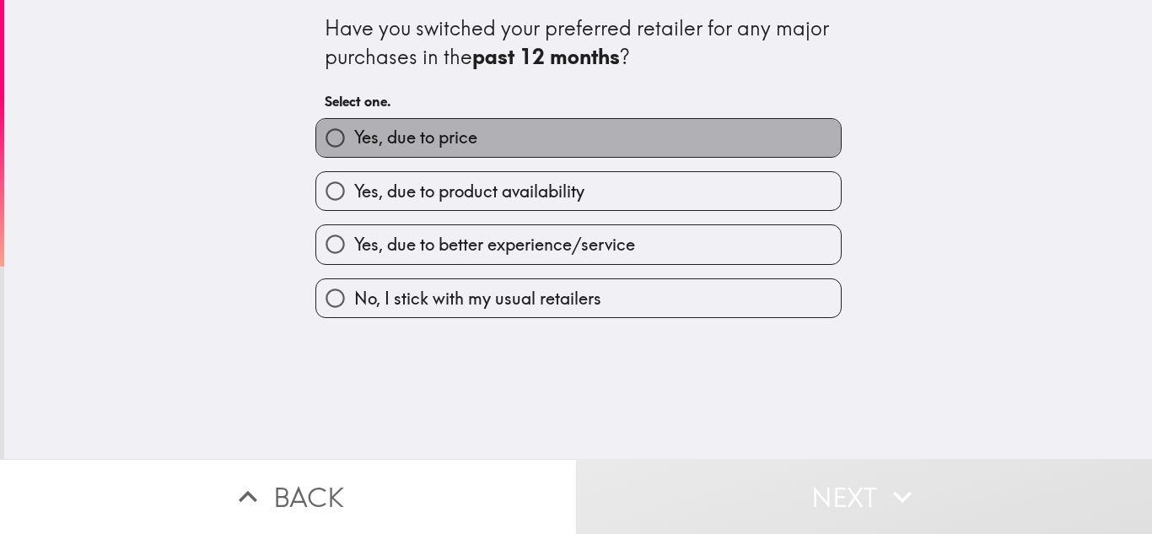
click at [611, 127] on label "Yes, due to price" at bounding box center [578, 138] width 525 height 38
click at [354, 127] on input "Yes, due to price" at bounding box center [335, 138] width 38 height 38
radio input "true"
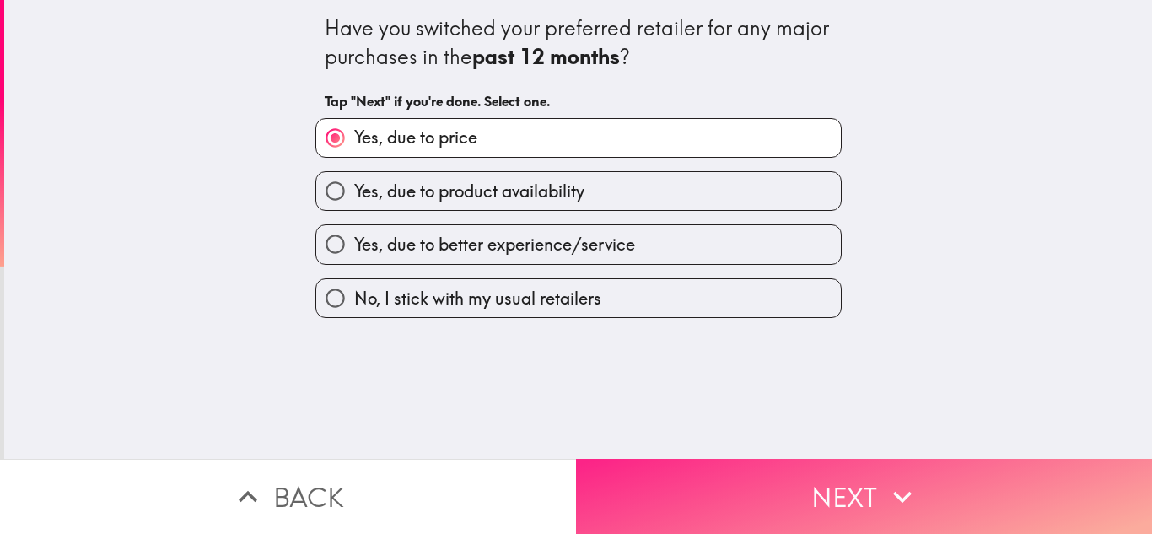
click at [741, 485] on button "Next" at bounding box center [864, 496] width 576 height 75
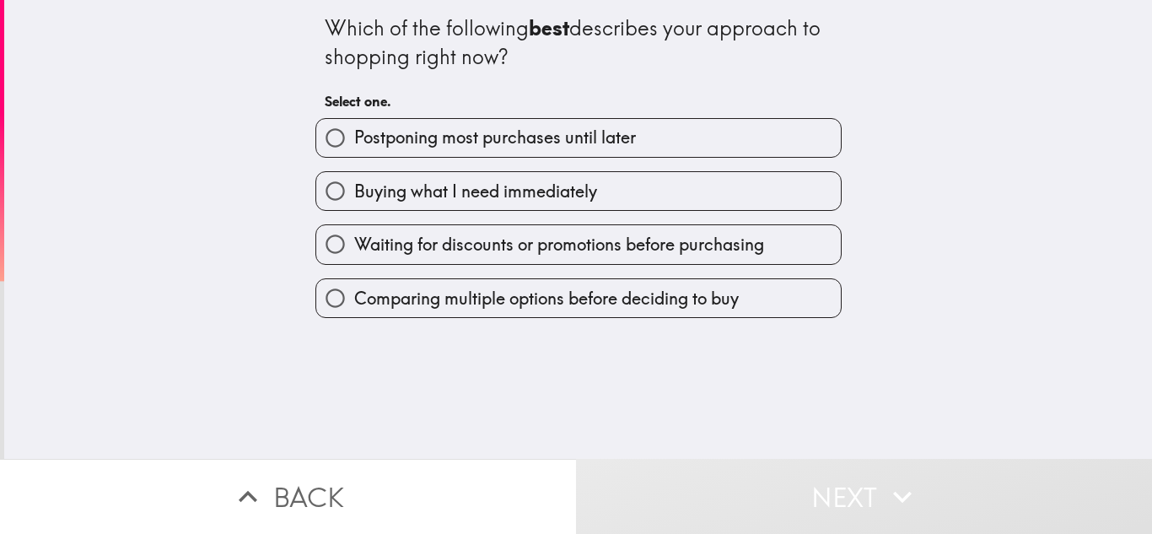
click at [691, 144] on label "Postponing most purchases until later" at bounding box center [578, 138] width 525 height 38
click at [354, 144] on input "Postponing most purchases until later" at bounding box center [335, 138] width 38 height 38
radio input "true"
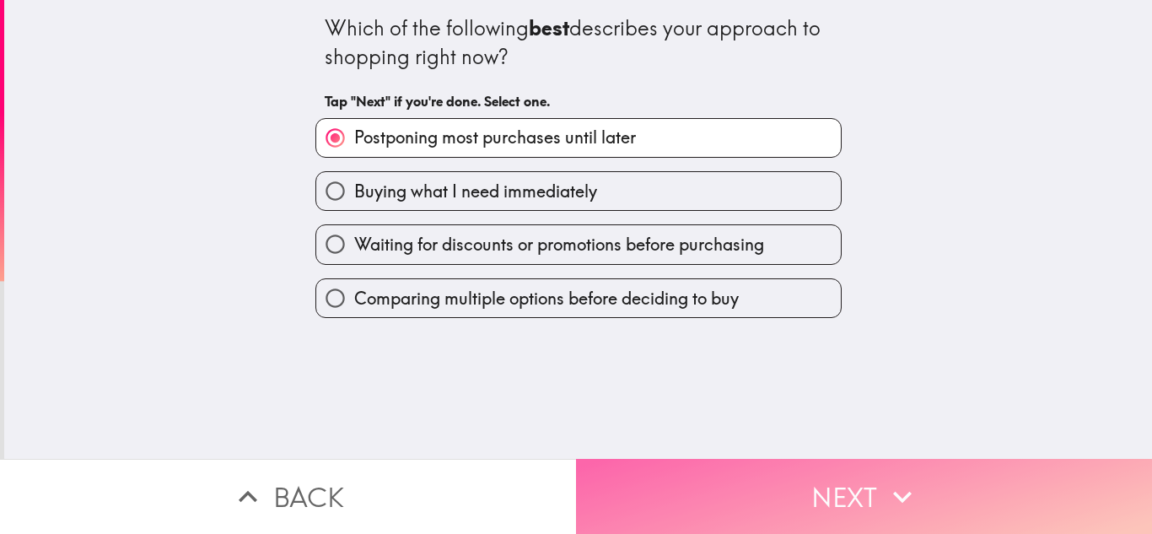
click at [733, 477] on button "Next" at bounding box center [864, 496] width 576 height 75
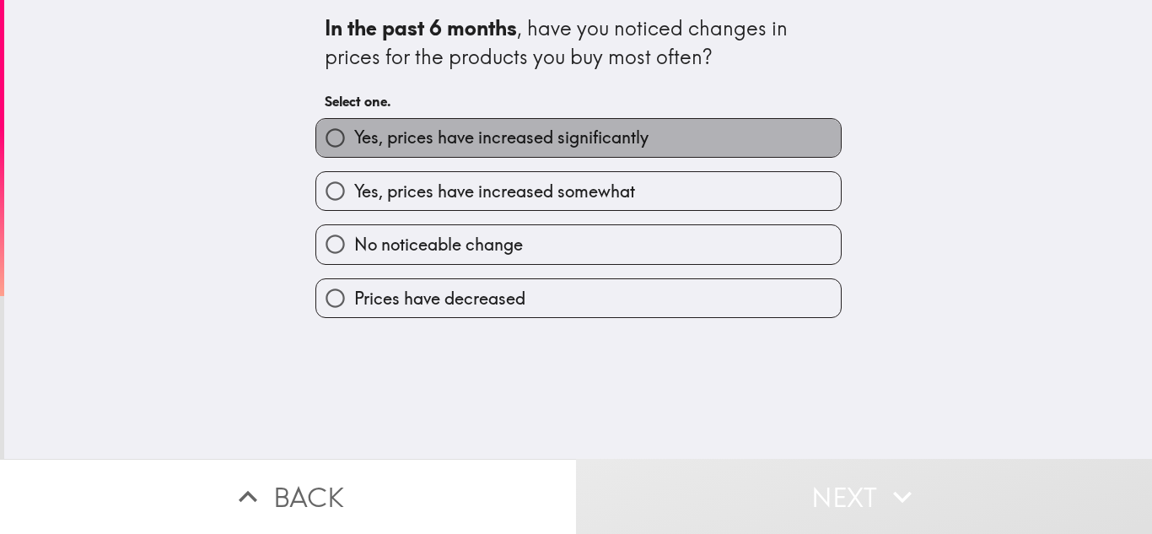
click at [629, 144] on span "Yes, prices have increased significantly" at bounding box center [501, 138] width 294 height 24
click at [354, 144] on input "Yes, prices have increased significantly" at bounding box center [335, 138] width 38 height 38
radio input "true"
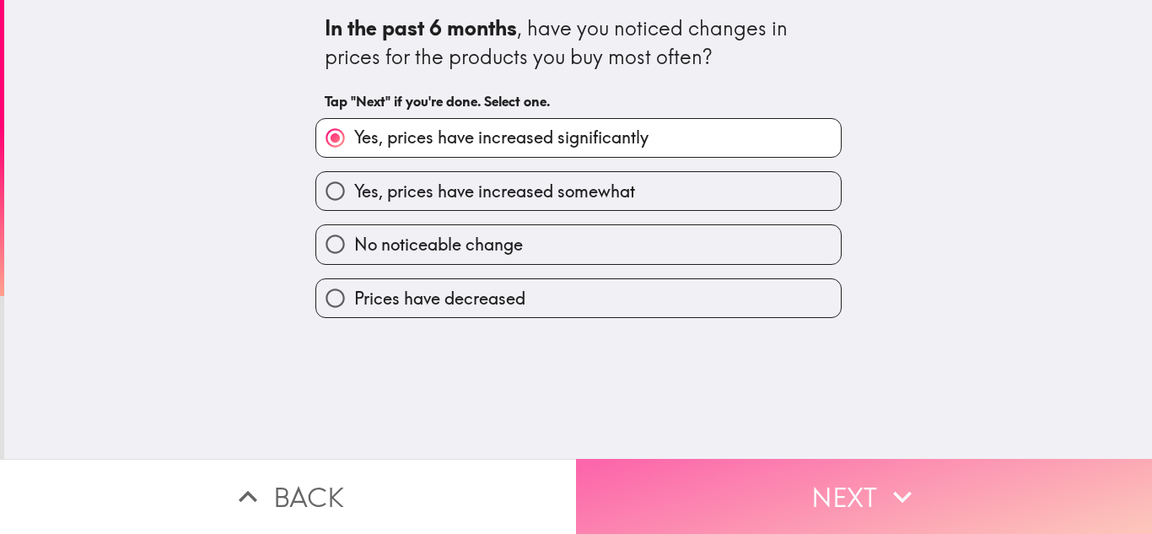
click at [718, 463] on button "Next" at bounding box center [864, 496] width 576 height 75
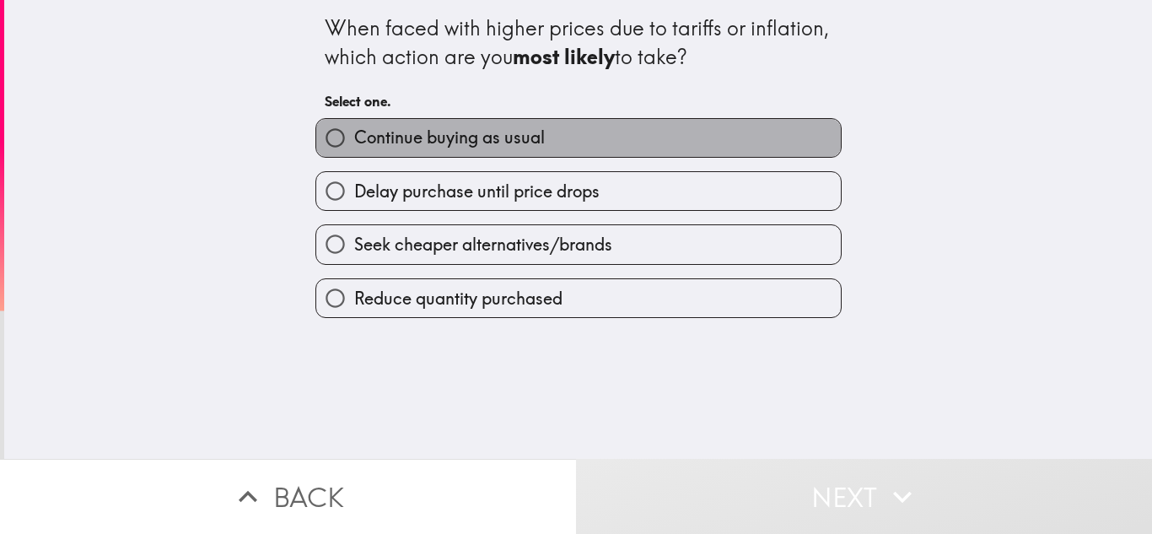
click at [579, 138] on label "Continue buying as usual" at bounding box center [578, 138] width 525 height 38
click at [354, 138] on input "Continue buying as usual" at bounding box center [335, 138] width 38 height 38
radio input "true"
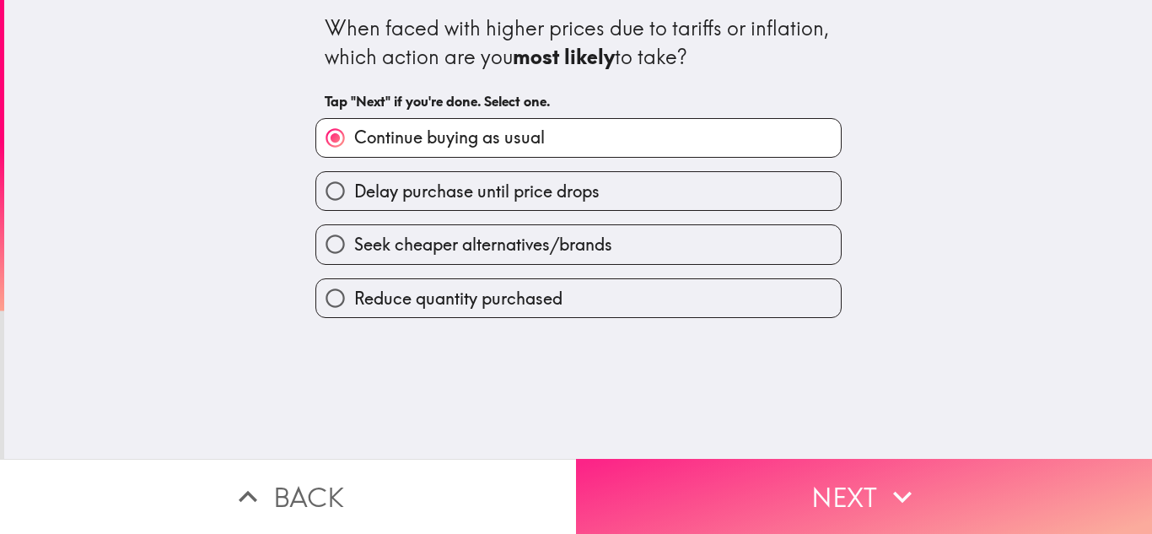
click at [649, 487] on button "Next" at bounding box center [864, 496] width 576 height 75
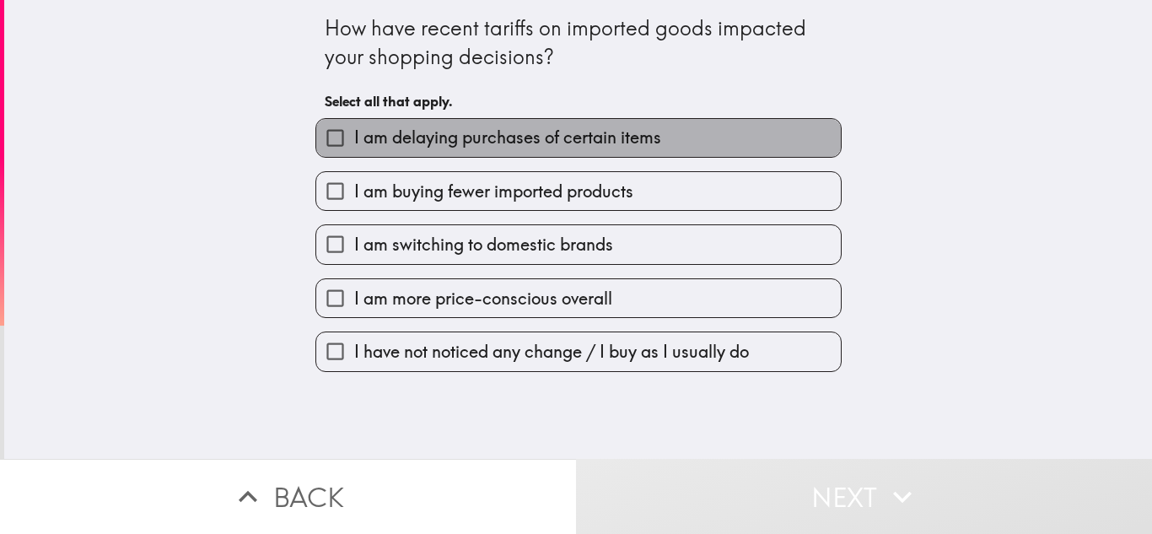
click at [597, 136] on span "I am delaying purchases of certain items" at bounding box center [507, 138] width 307 height 24
click at [354, 136] on input "I am delaying purchases of certain items" at bounding box center [335, 138] width 38 height 38
checkbox input "true"
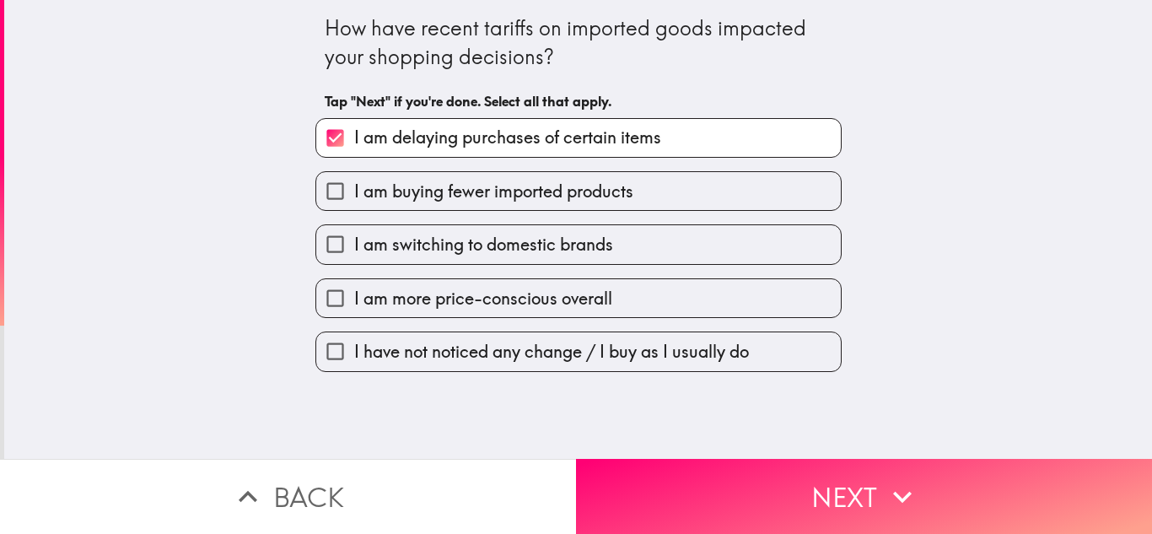
click at [587, 195] on span "I am buying fewer imported products" at bounding box center [493, 192] width 279 height 24
click at [354, 195] on input "I am buying fewer imported products" at bounding box center [335, 191] width 38 height 38
checkbox input "true"
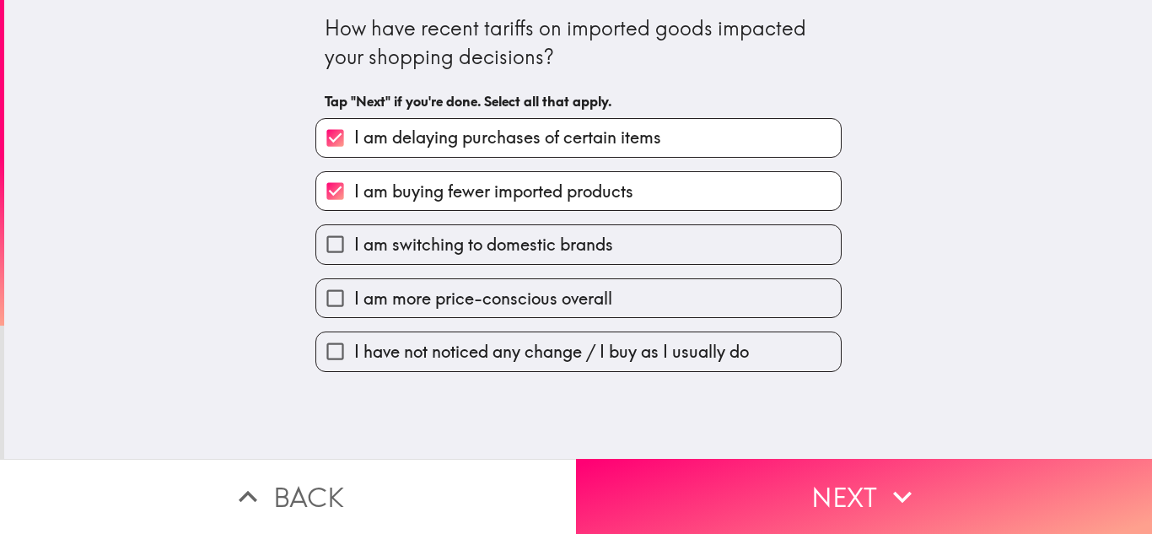
click at [572, 304] on span "I am more price-conscious overall" at bounding box center [483, 299] width 258 height 24
click at [354, 304] on input "I am more price-conscious overall" at bounding box center [335, 298] width 38 height 38
checkbox input "true"
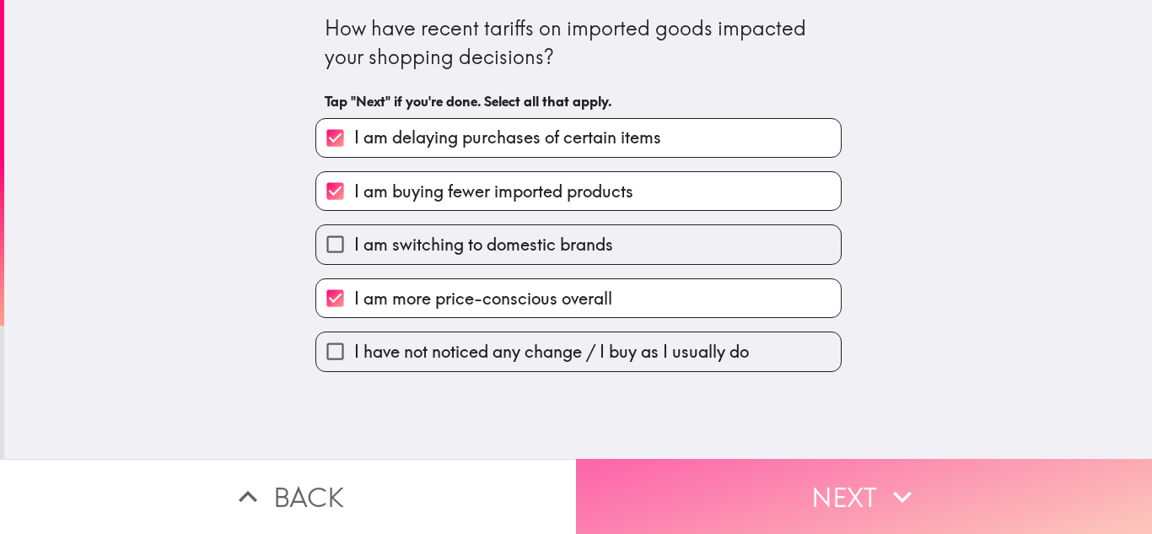
click at [642, 472] on button "Next" at bounding box center [864, 496] width 576 height 75
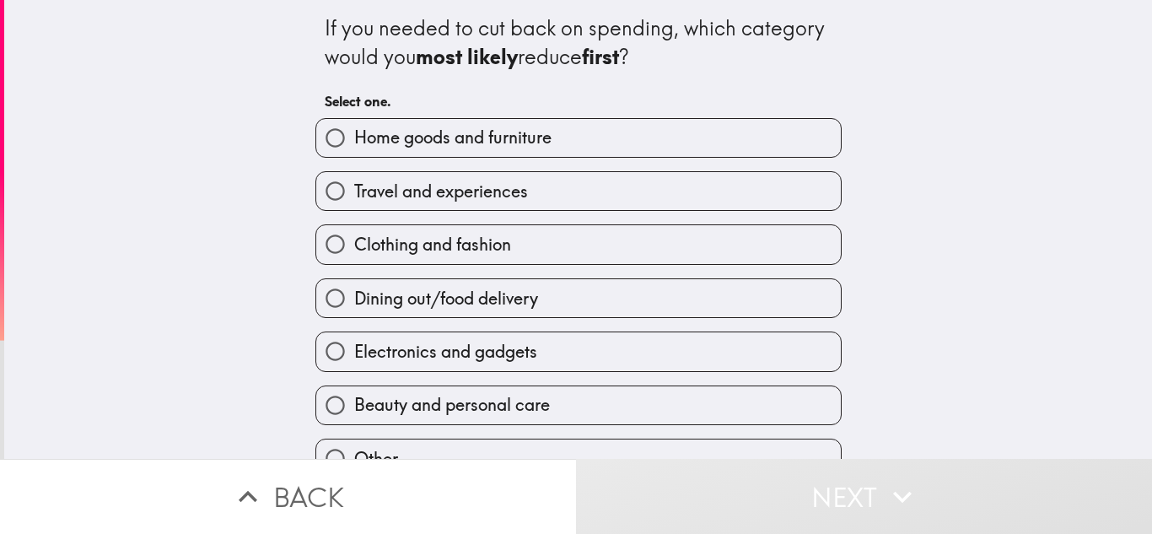
click at [663, 148] on label "Home goods and furniture" at bounding box center [578, 138] width 525 height 38
click at [354, 148] on input "Home goods and furniture" at bounding box center [335, 138] width 38 height 38
radio input "true"
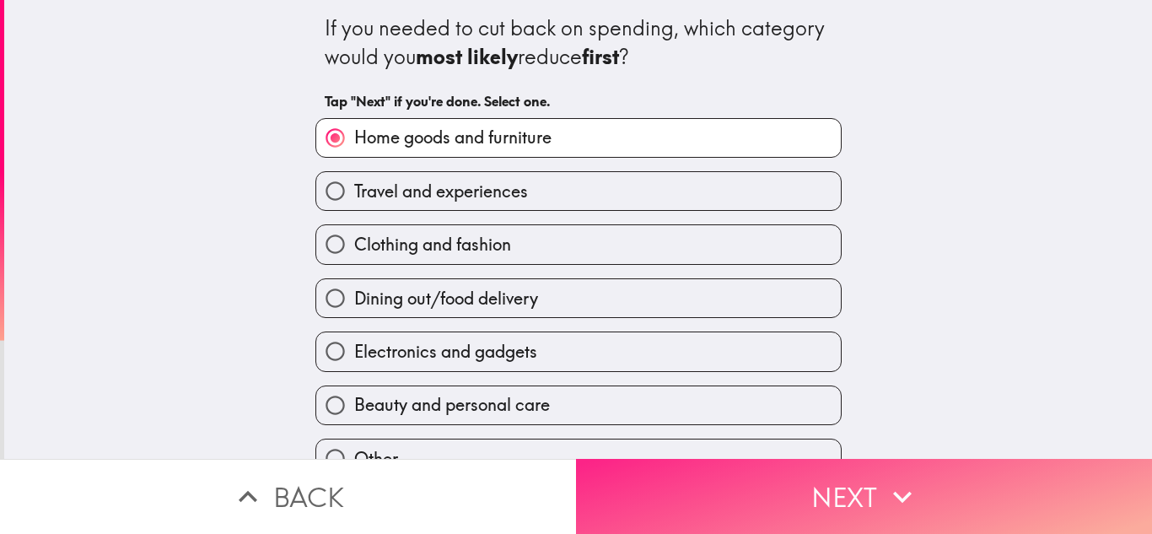
click at [726, 487] on button "Next" at bounding box center [864, 496] width 576 height 75
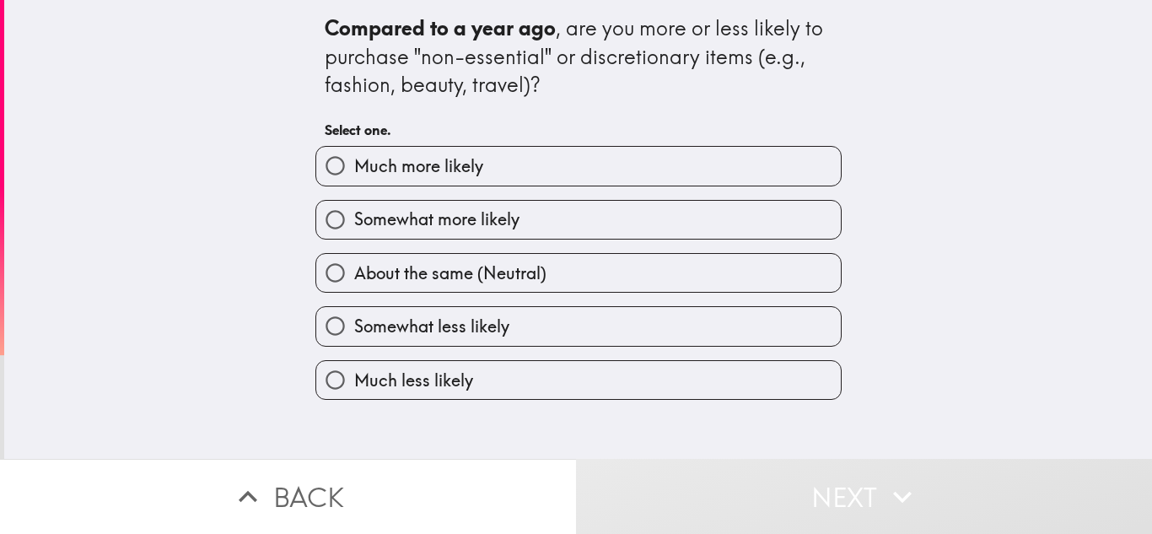
click at [638, 165] on label "Much more likely" at bounding box center [578, 166] width 525 height 38
click at [354, 165] on input "Much more likely" at bounding box center [335, 166] width 38 height 38
radio input "true"
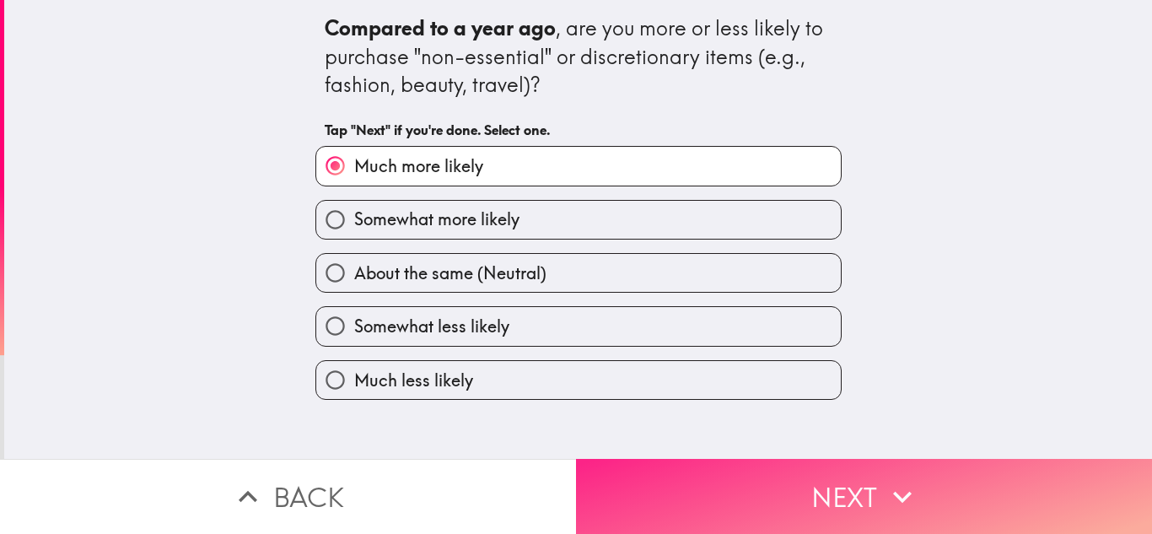
click at [714, 482] on button "Next" at bounding box center [864, 496] width 576 height 75
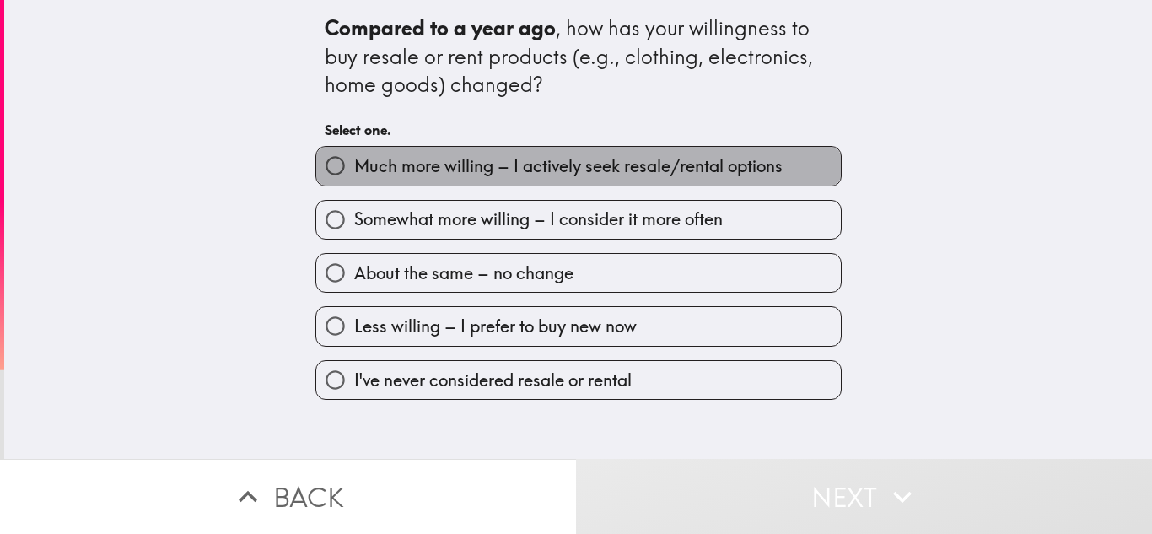
click at [580, 175] on span "Much more willing – I actively seek resale/rental options" at bounding box center [568, 166] width 428 height 24
click at [354, 175] on input "Much more willing – I actively seek resale/rental options" at bounding box center [335, 166] width 38 height 38
radio input "true"
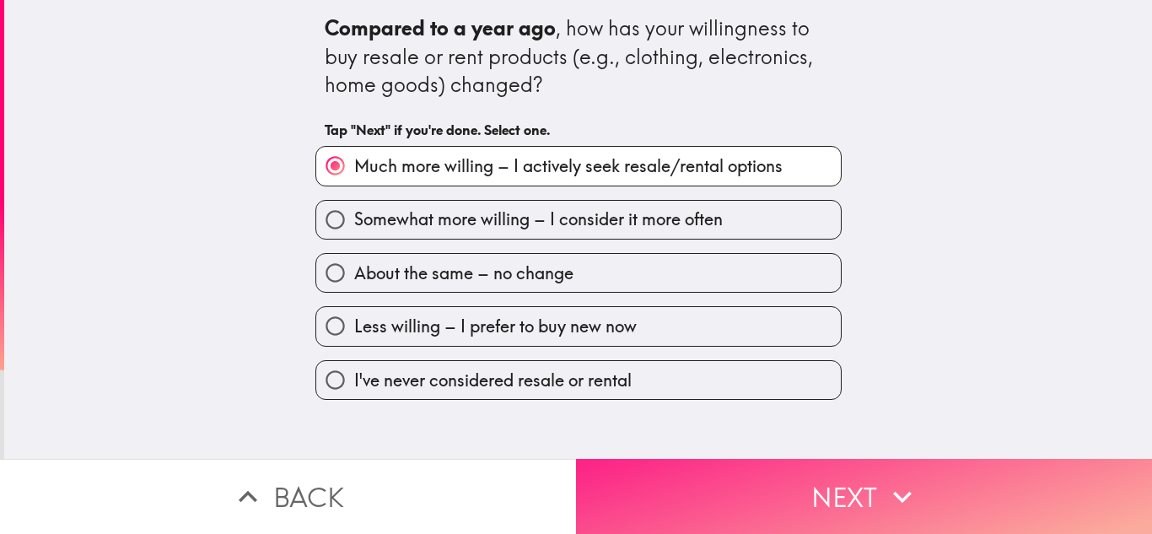
click at [703, 510] on button "Next" at bounding box center [864, 496] width 576 height 75
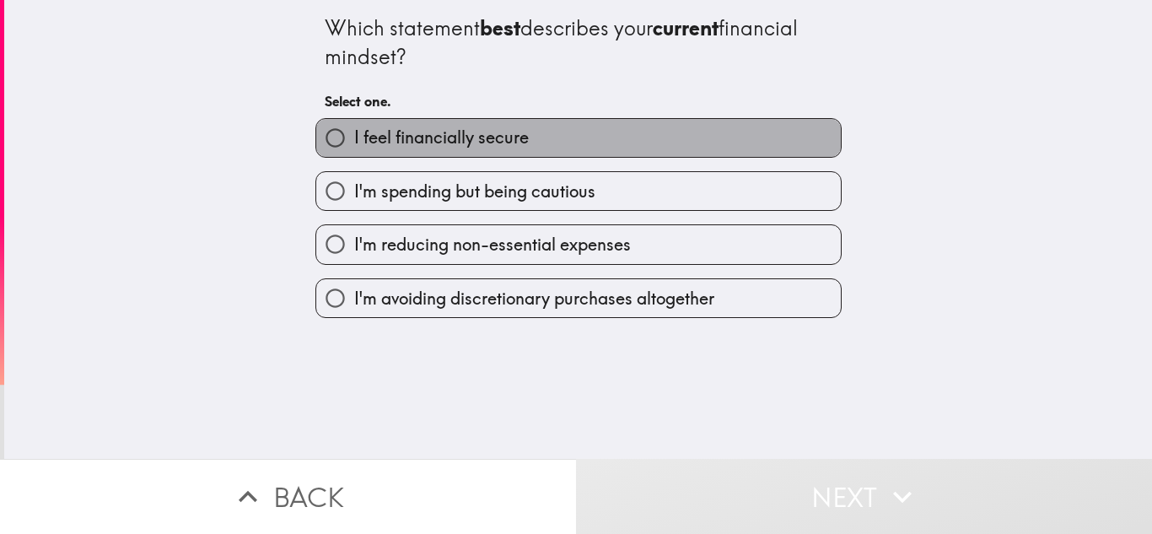
click at [605, 141] on label "I feel financially secure" at bounding box center [578, 138] width 525 height 38
click at [354, 141] on input "I feel financially secure" at bounding box center [335, 138] width 38 height 38
radio input "true"
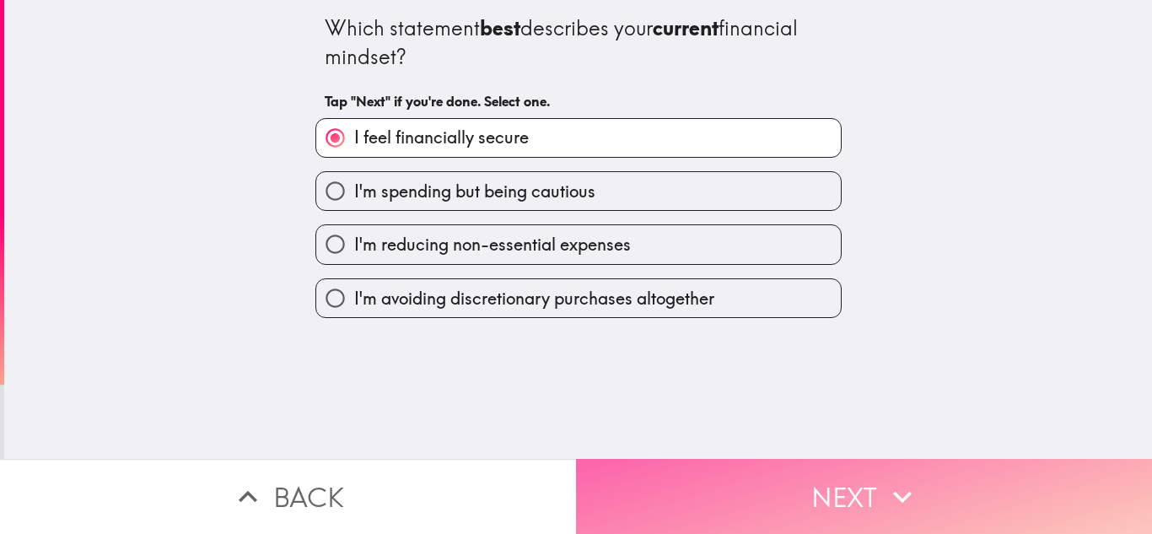
click at [699, 485] on button "Next" at bounding box center [864, 496] width 576 height 75
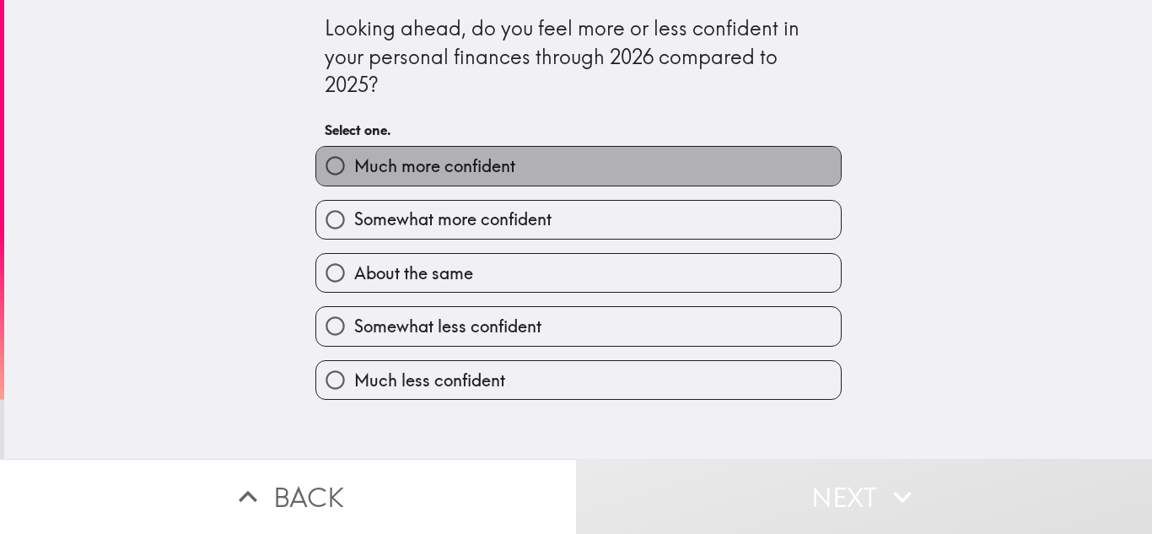
click at [614, 166] on label "Much more confident" at bounding box center [578, 166] width 525 height 38
click at [354, 166] on input "Much more confident" at bounding box center [335, 166] width 38 height 38
radio input "true"
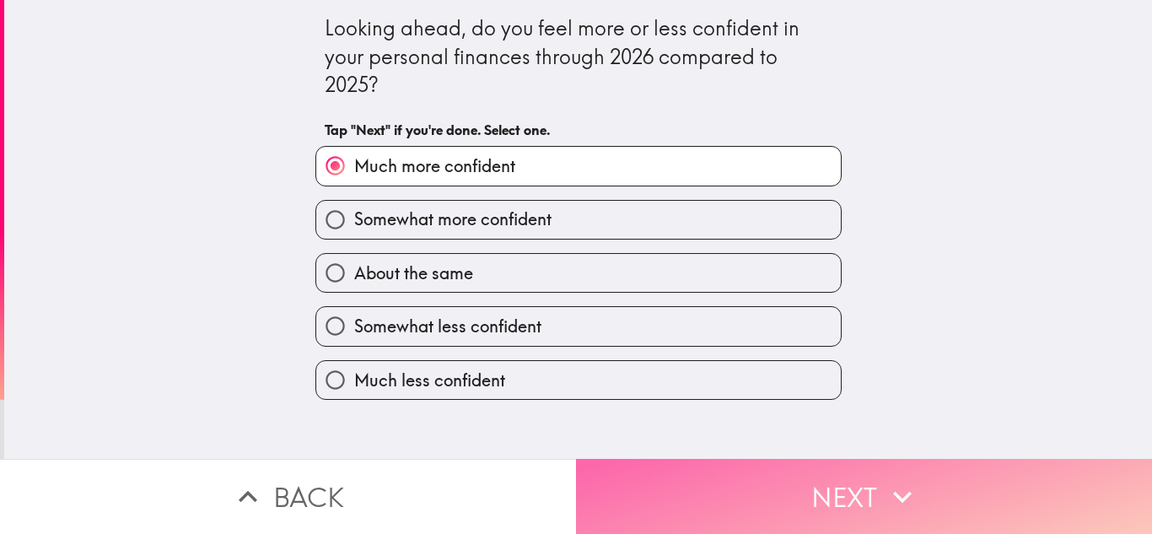
click at [675, 493] on button "Next" at bounding box center [864, 496] width 576 height 75
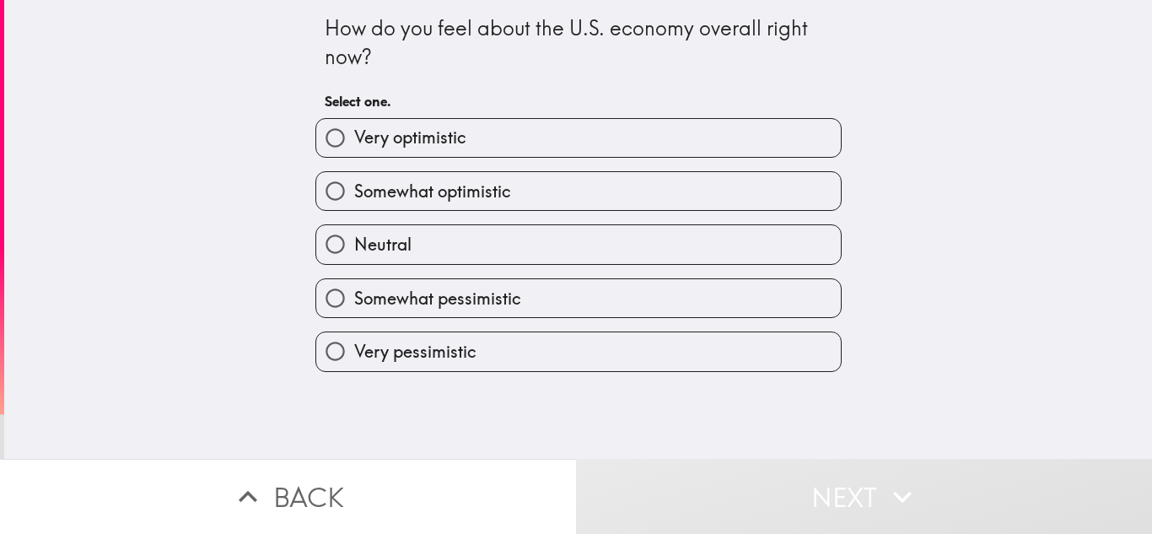
click at [630, 152] on label "Very optimistic" at bounding box center [578, 138] width 525 height 38
click at [354, 152] on input "Very optimistic" at bounding box center [335, 138] width 38 height 38
radio input "true"
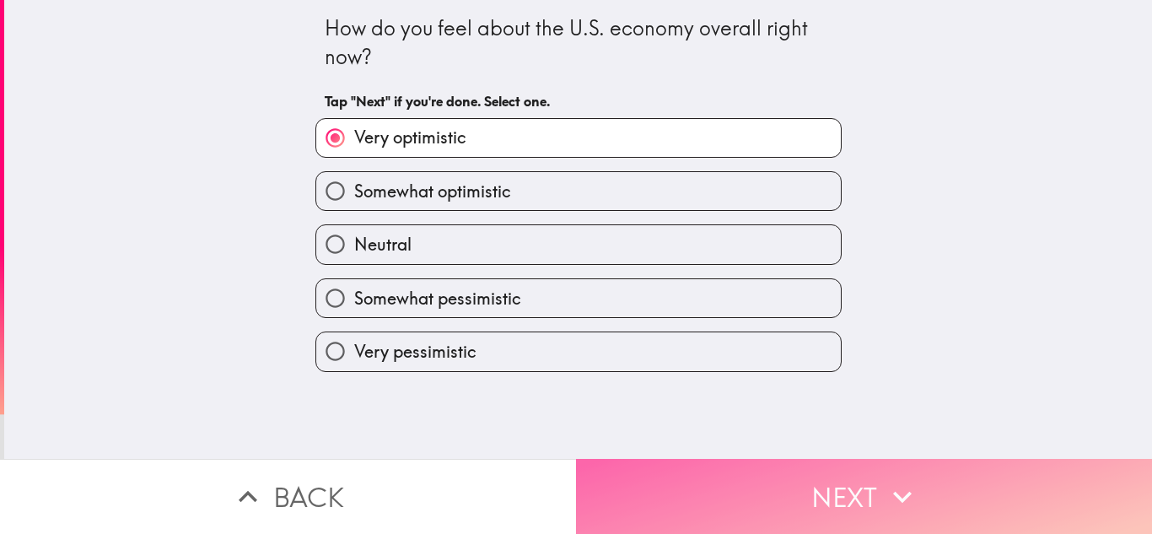
click at [708, 502] on button "Next" at bounding box center [864, 496] width 576 height 75
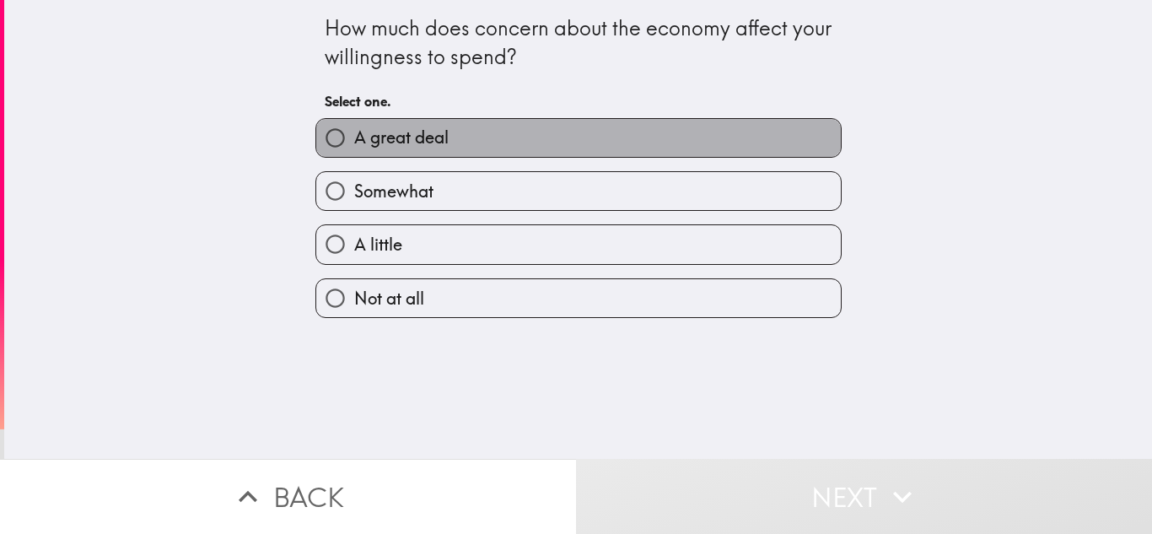
click at [625, 132] on label "A great deal" at bounding box center [578, 138] width 525 height 38
click at [354, 132] on input "A great deal" at bounding box center [335, 138] width 38 height 38
radio input "true"
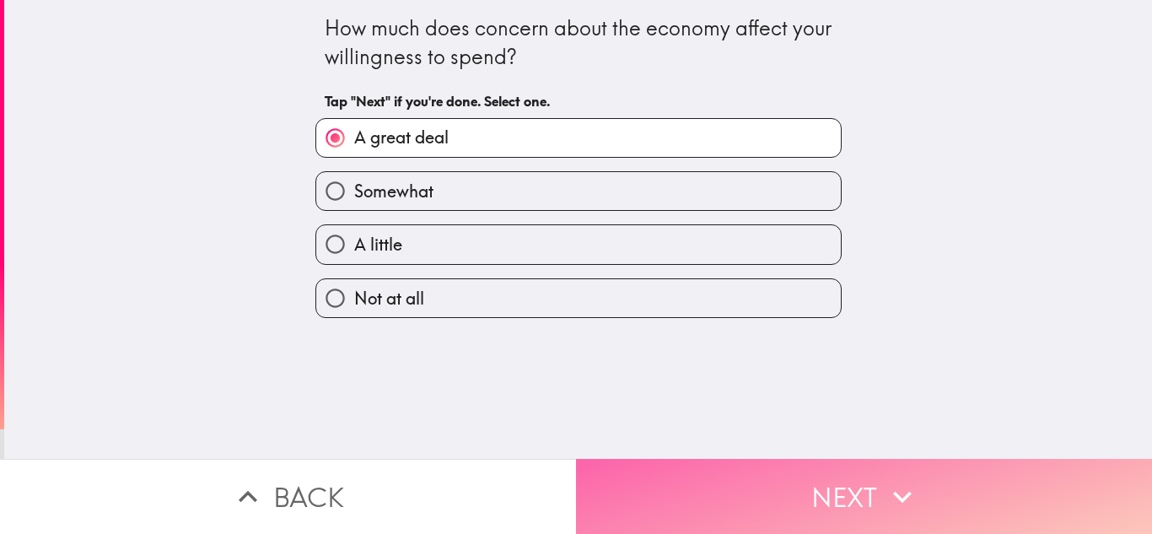
click at [723, 483] on button "Next" at bounding box center [864, 496] width 576 height 75
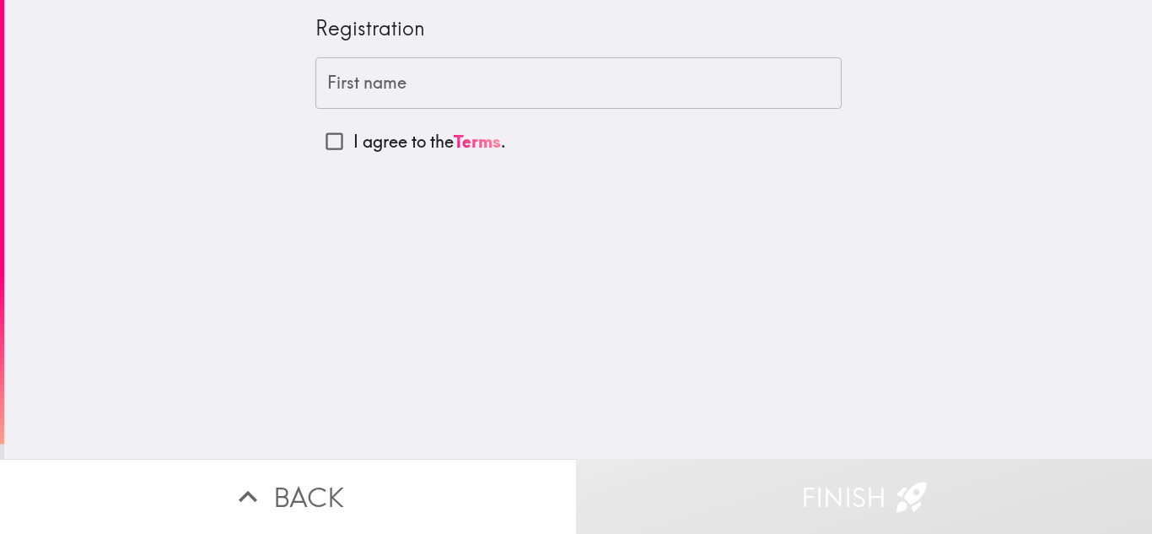
click at [600, 91] on input "First name" at bounding box center [578, 83] width 526 height 52
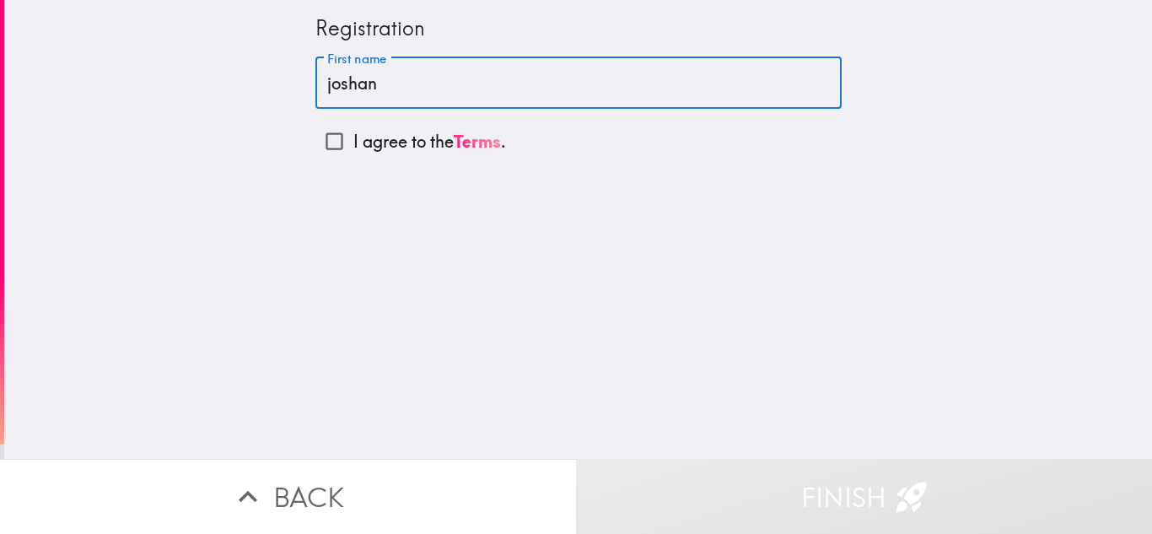
type input "joshan"
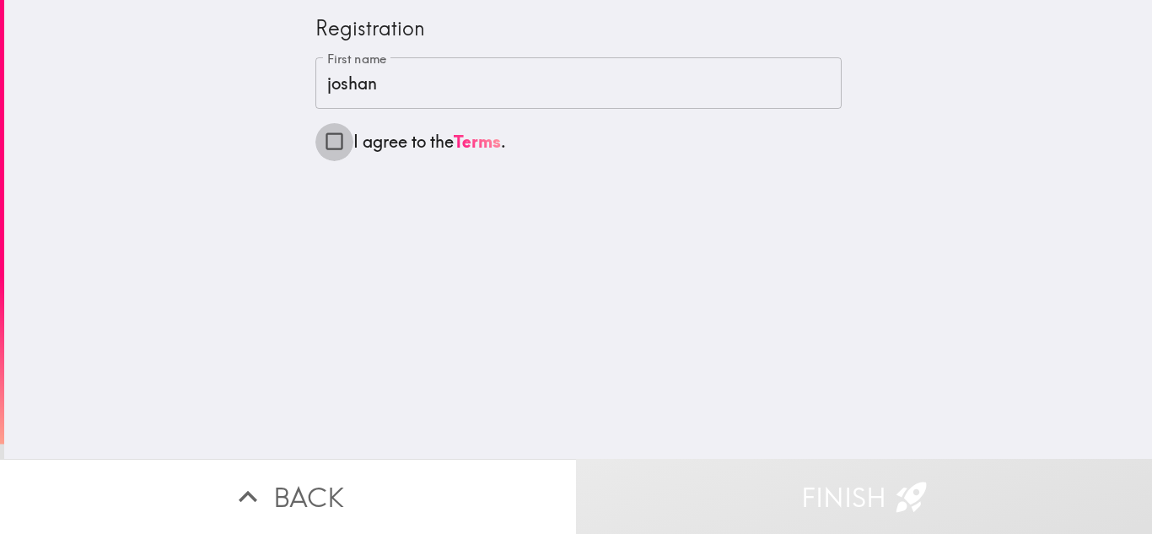
click at [315, 149] on input "I agree to the Terms ." at bounding box center [334, 141] width 38 height 38
checkbox input "true"
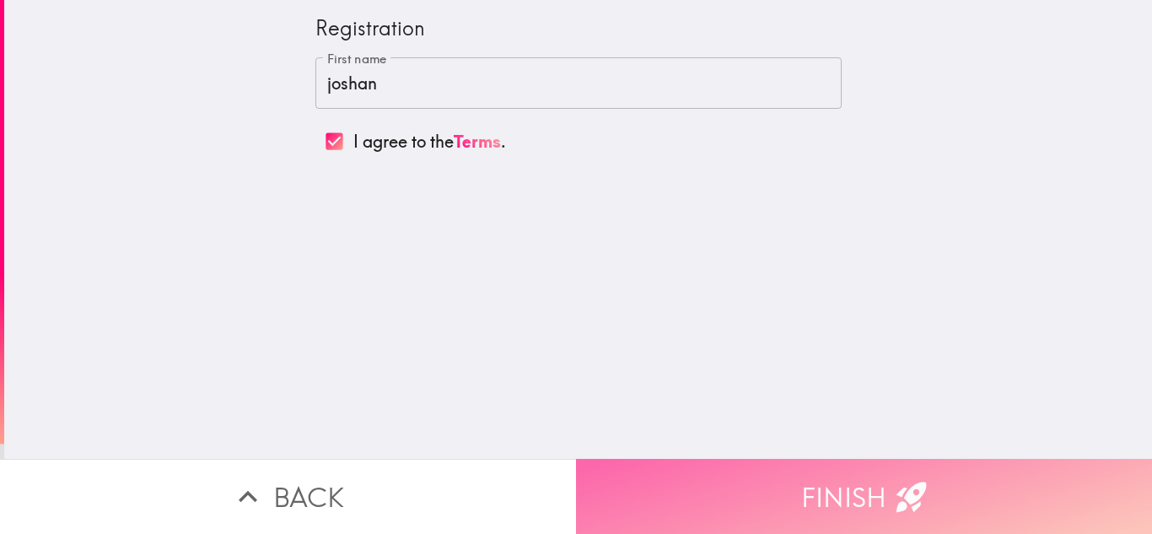
click at [803, 481] on button "Finish" at bounding box center [864, 496] width 576 height 75
